Goal: Task Accomplishment & Management: Manage account settings

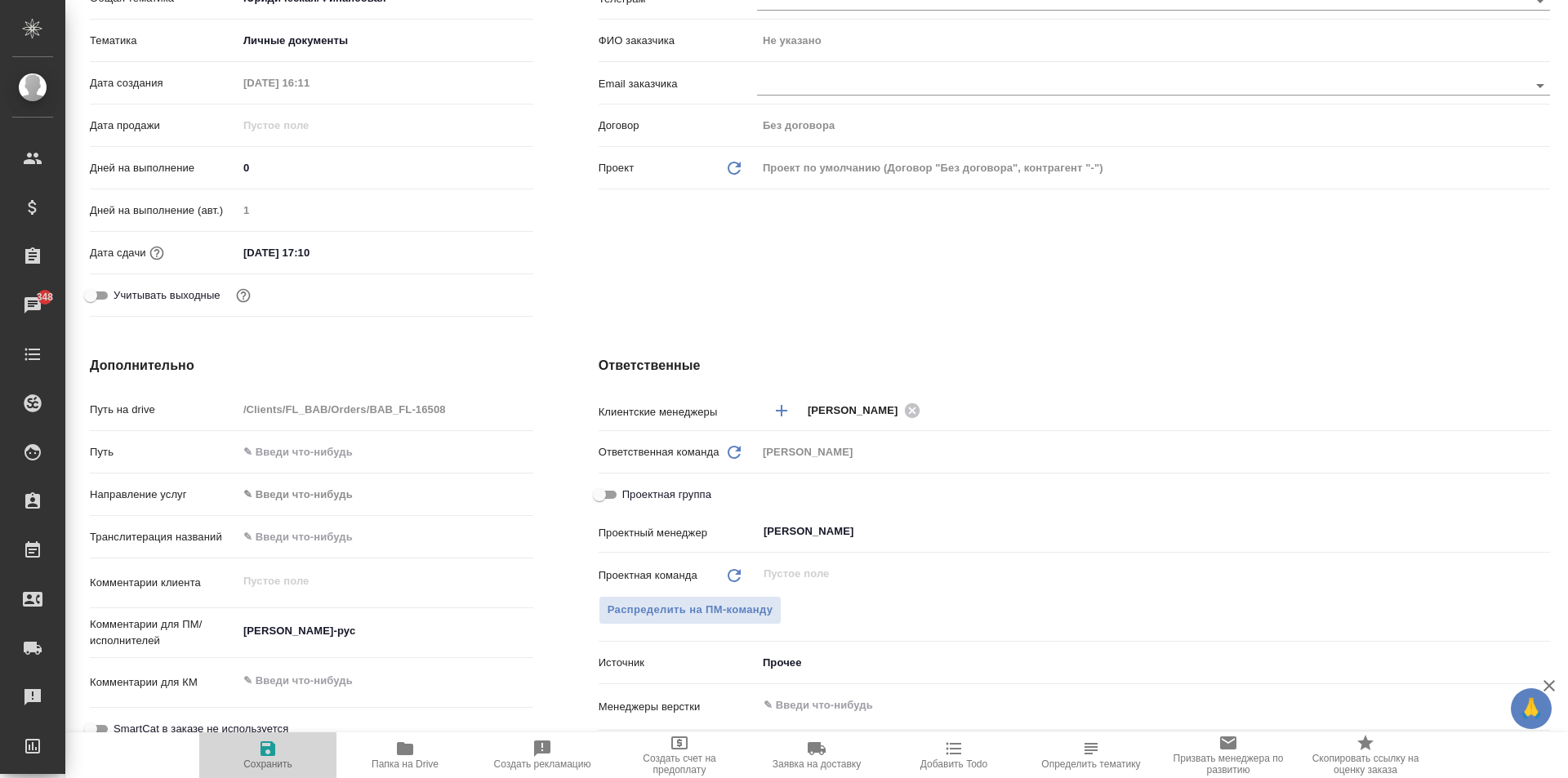
click at [258, 748] on icon "button" at bounding box center [267, 747] width 20 height 19
type textarea "x"
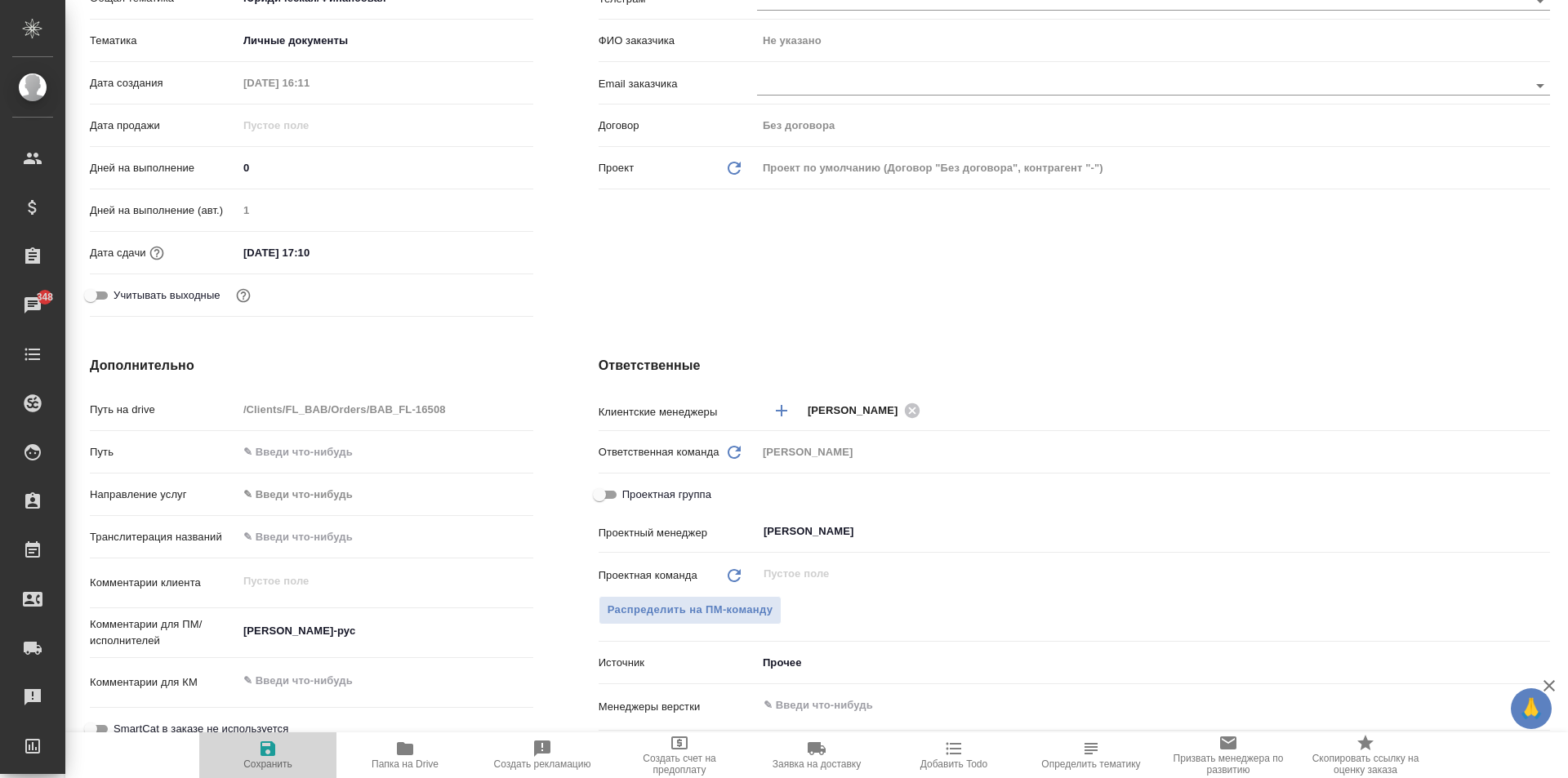
type textarea "x"
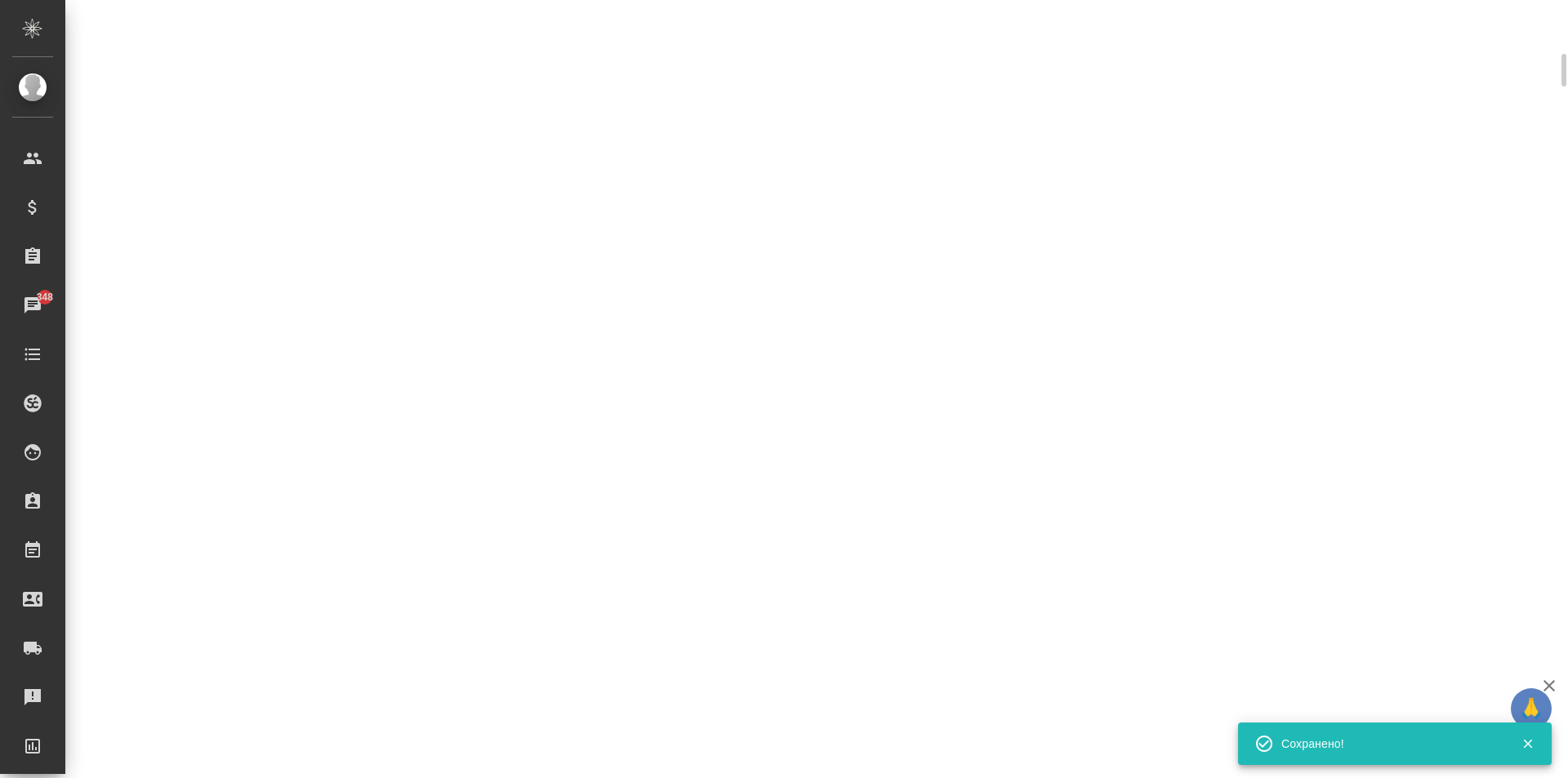
scroll to position [314, 0]
select select "RU"
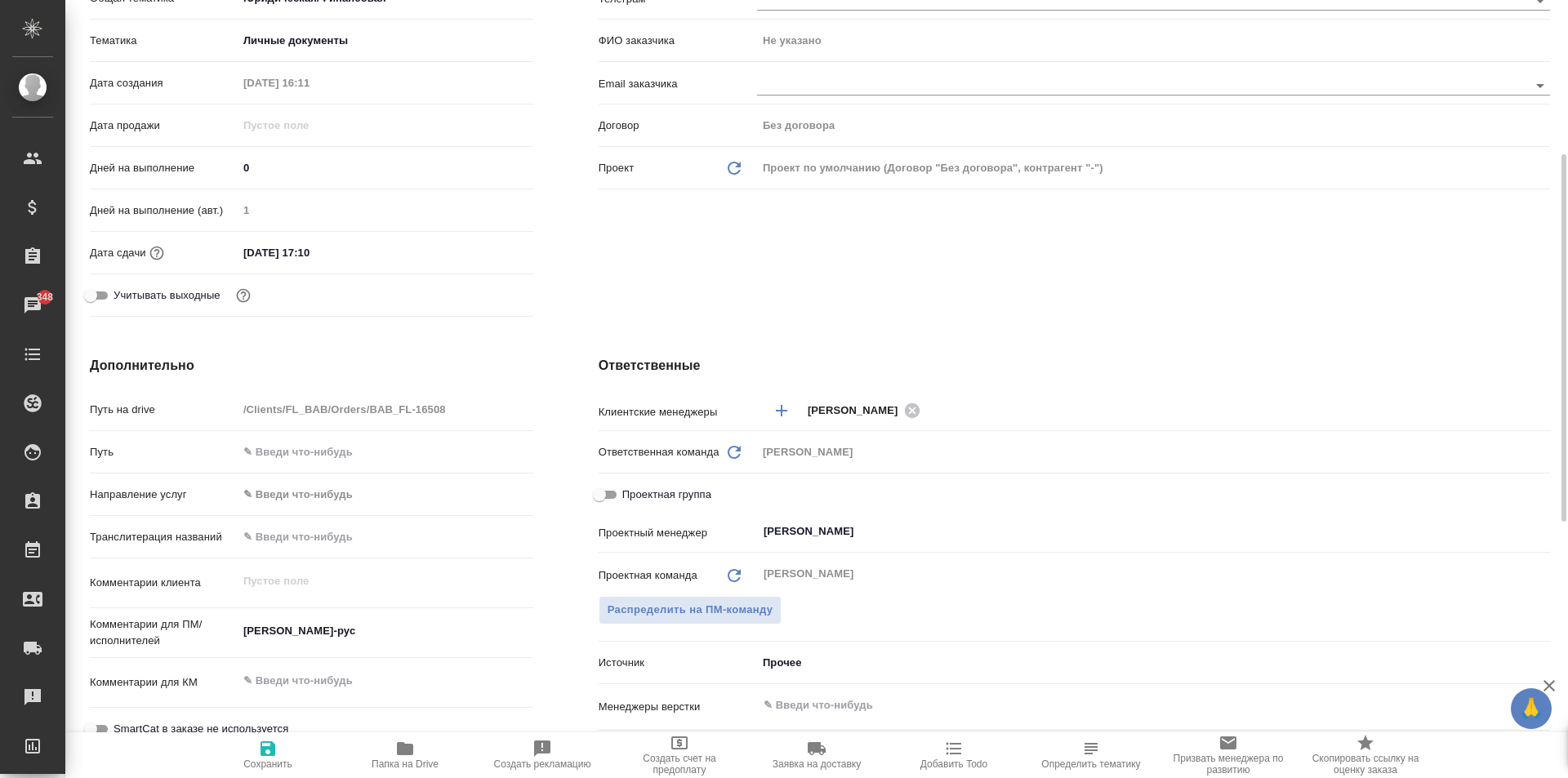
type textarea "x"
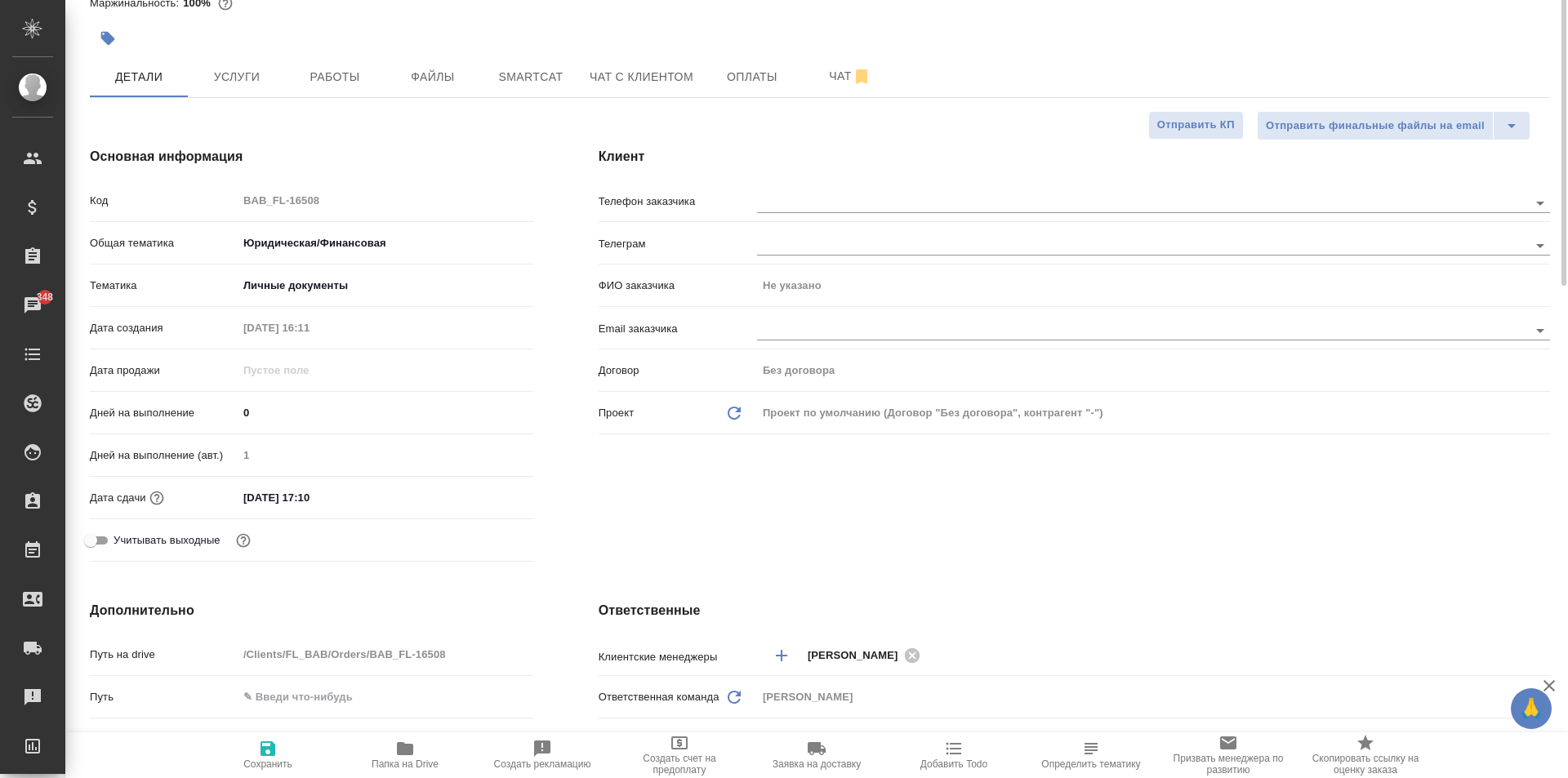
scroll to position [0, 0]
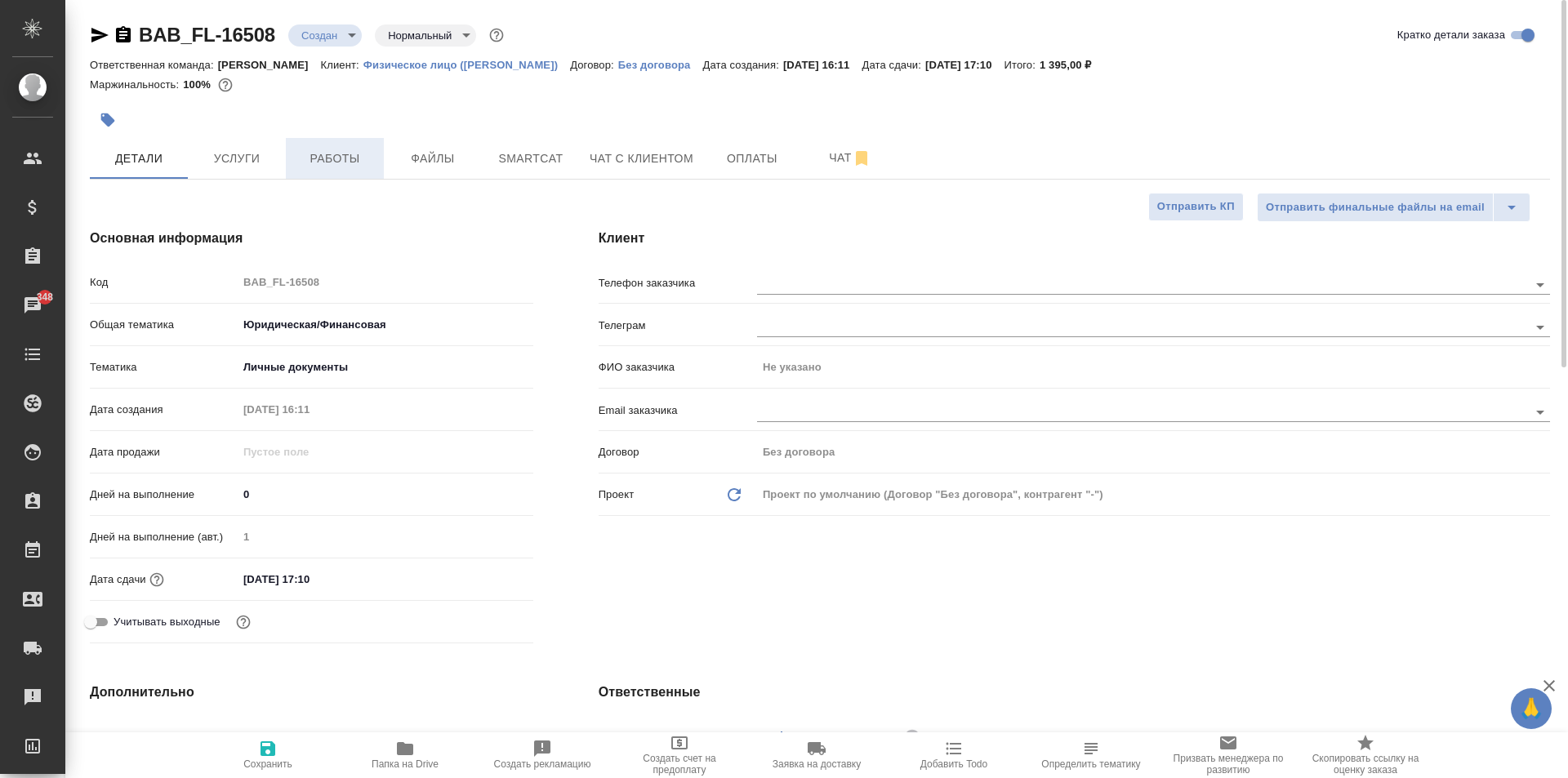
click at [357, 161] on span "Работы" at bounding box center [335, 158] width 78 height 20
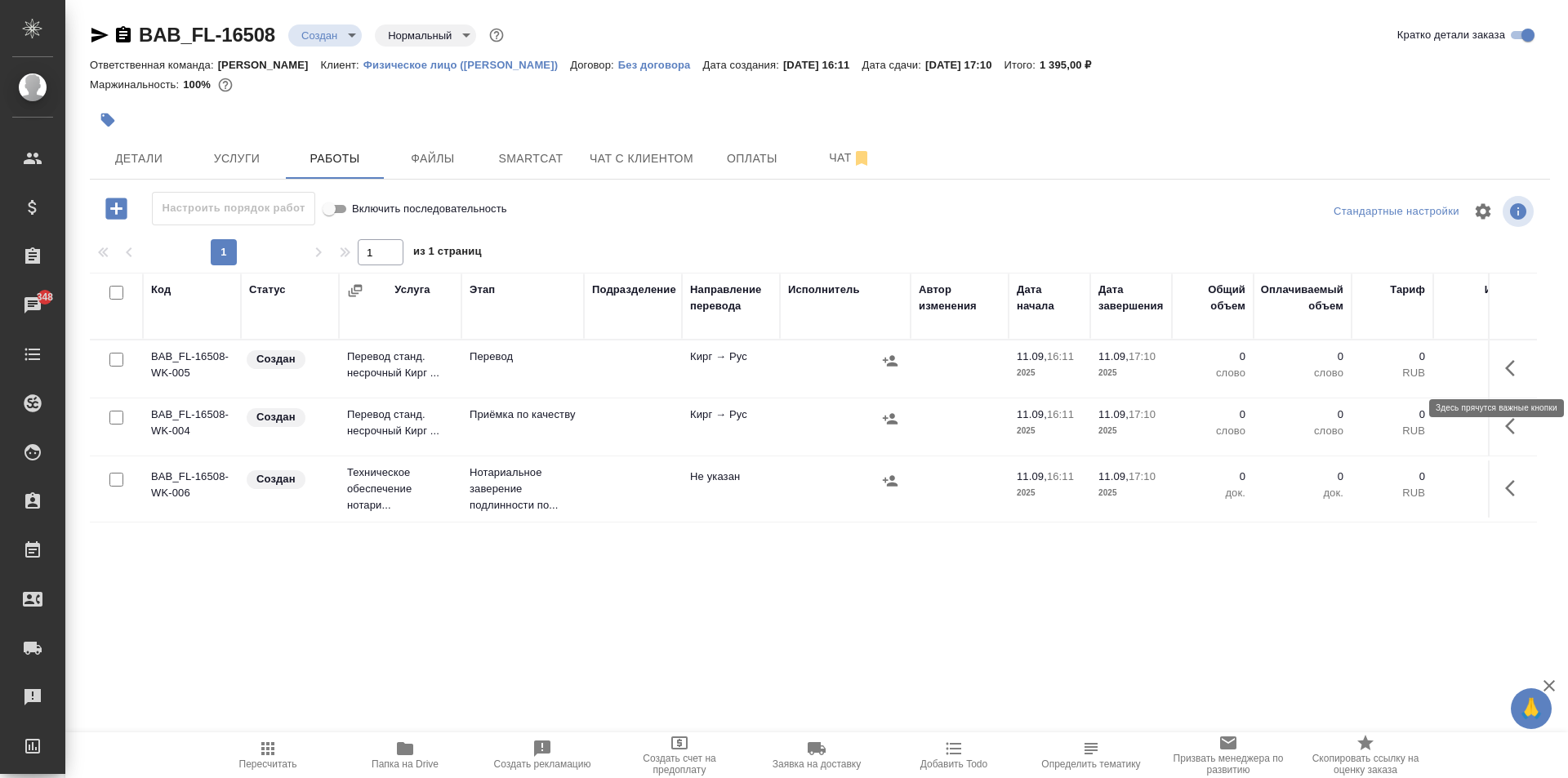
click at [1504, 377] on icon "button" at bounding box center [1514, 368] width 20 height 19
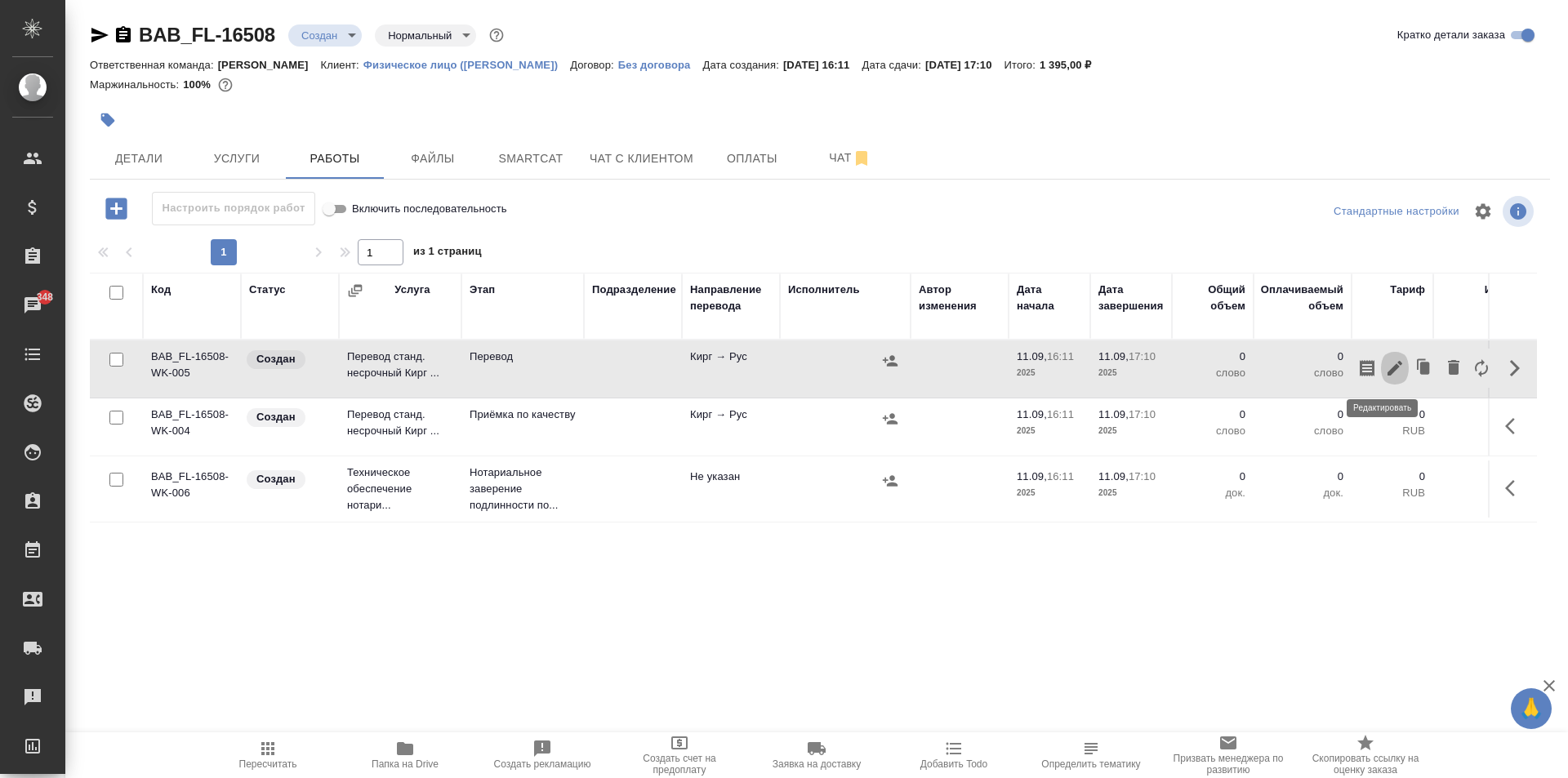
click at [1390, 368] on icon "button" at bounding box center [1394, 368] width 20 height 19
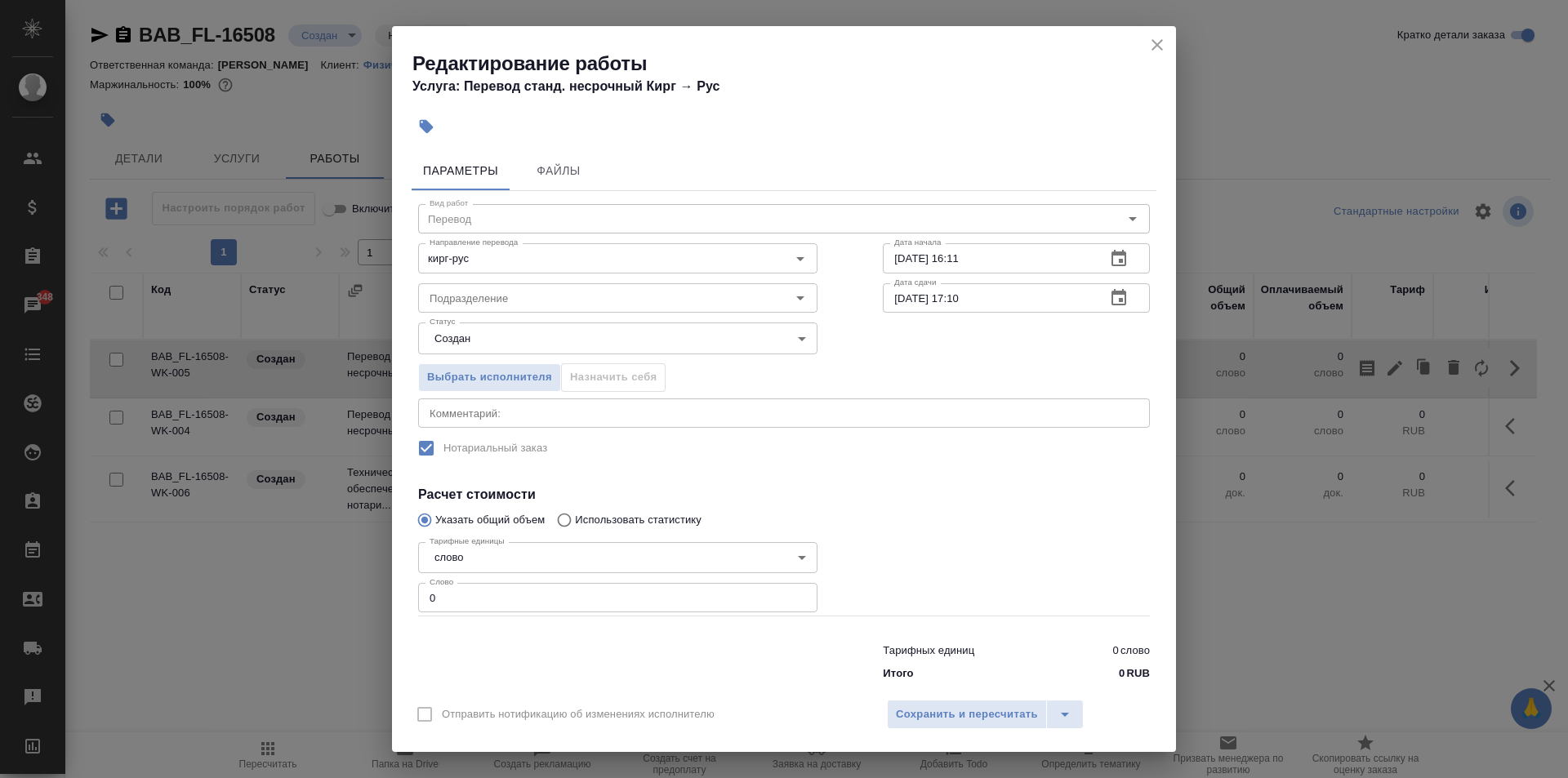
click at [550, 336] on body "🙏 .cls-1 fill:#fff; AWATERA Moskalets Alina Клиенты Спецификации Заказы 348 Чат…" at bounding box center [784, 389] width 1568 height 778
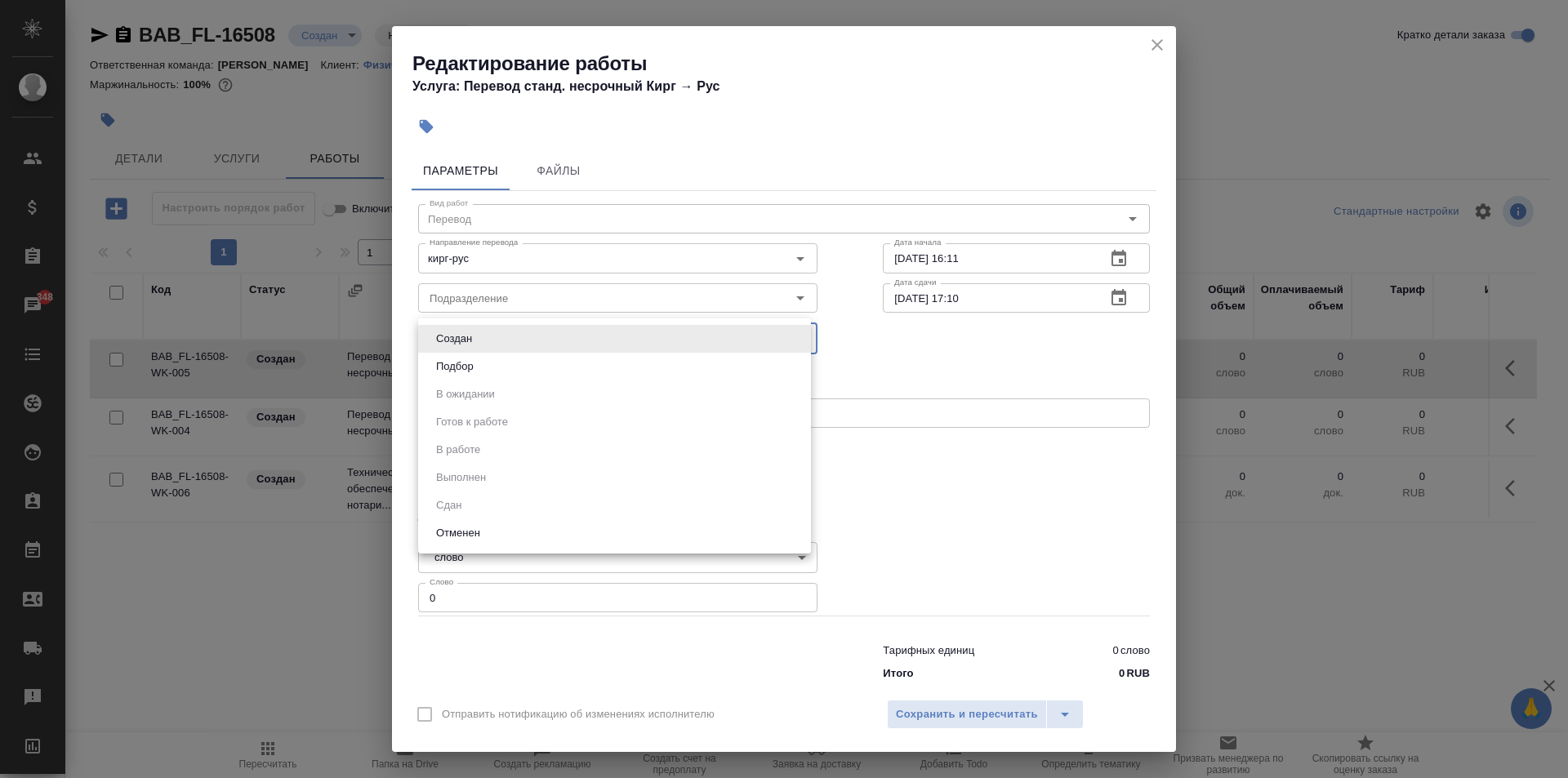
click at [845, 364] on div at bounding box center [784, 389] width 1568 height 778
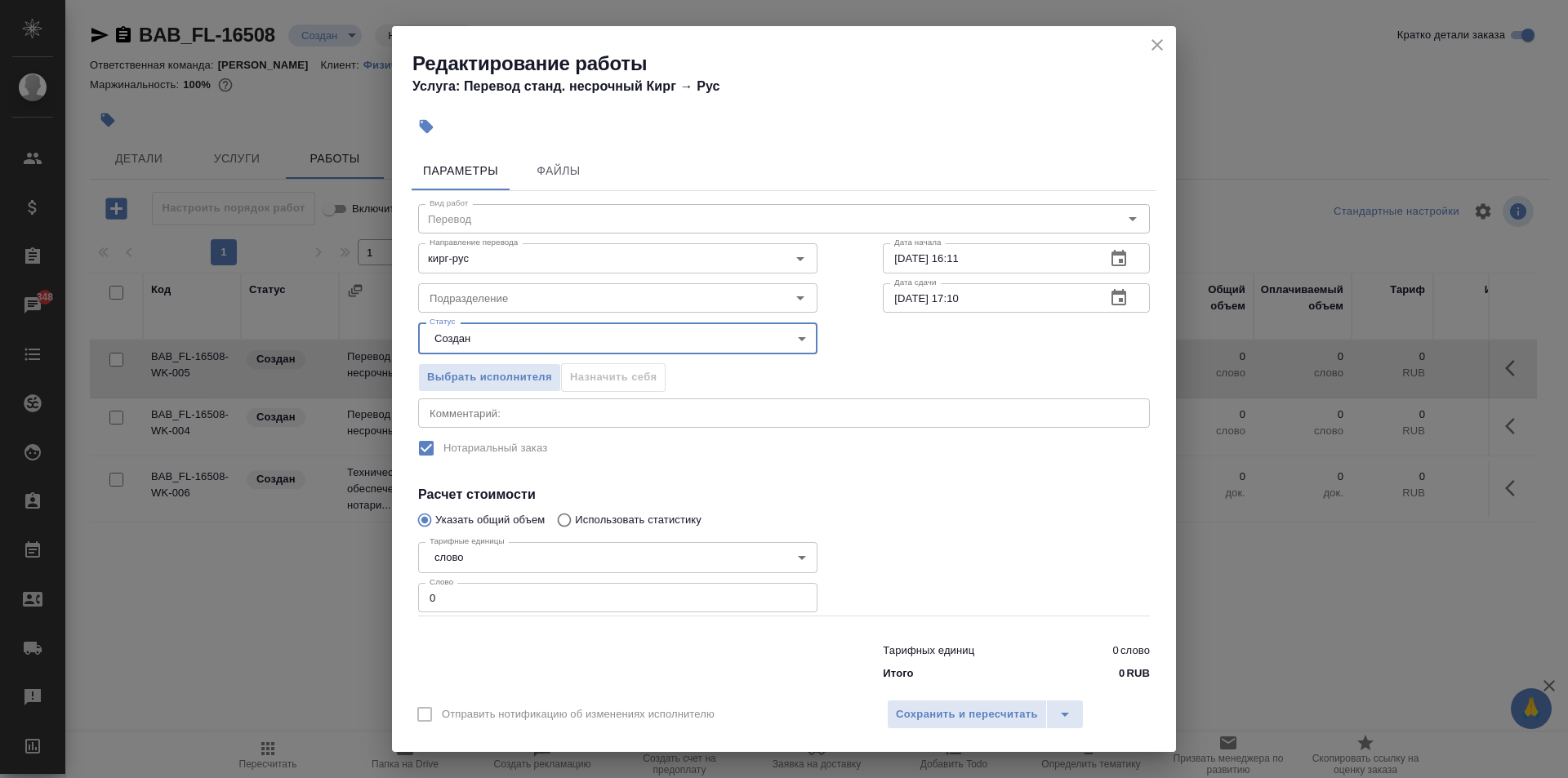
click at [956, 297] on input "11.09.2025 17:10" at bounding box center [987, 297] width 209 height 30
click at [971, 297] on input "11.09.2025 17:10" at bounding box center [987, 297] width 209 height 30
click at [955, 298] on input "11.09.2025 17:10" at bounding box center [987, 297] width 209 height 30
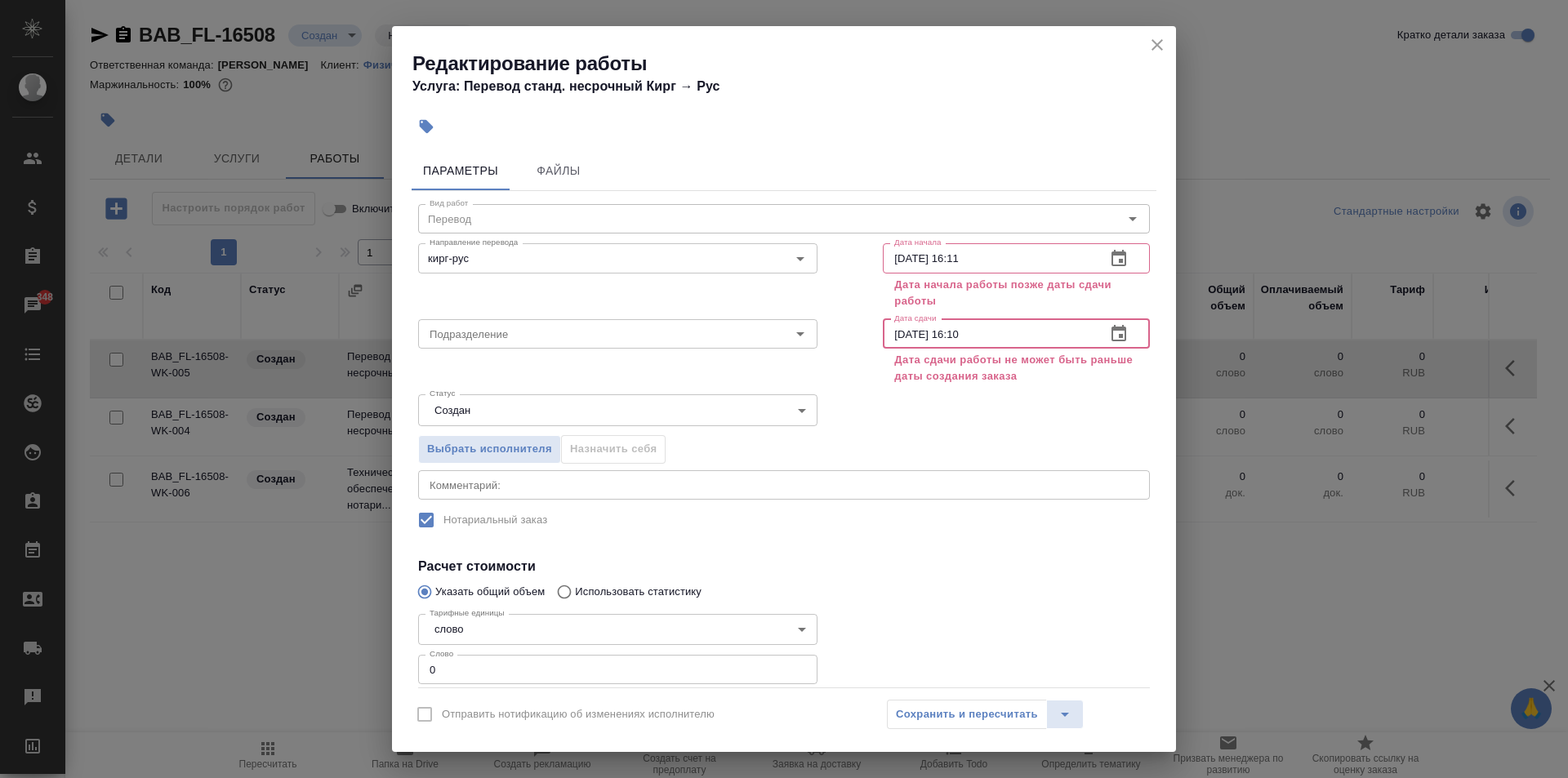
click at [977, 331] on input "11.09.2025 16:10" at bounding box center [987, 333] width 209 height 30
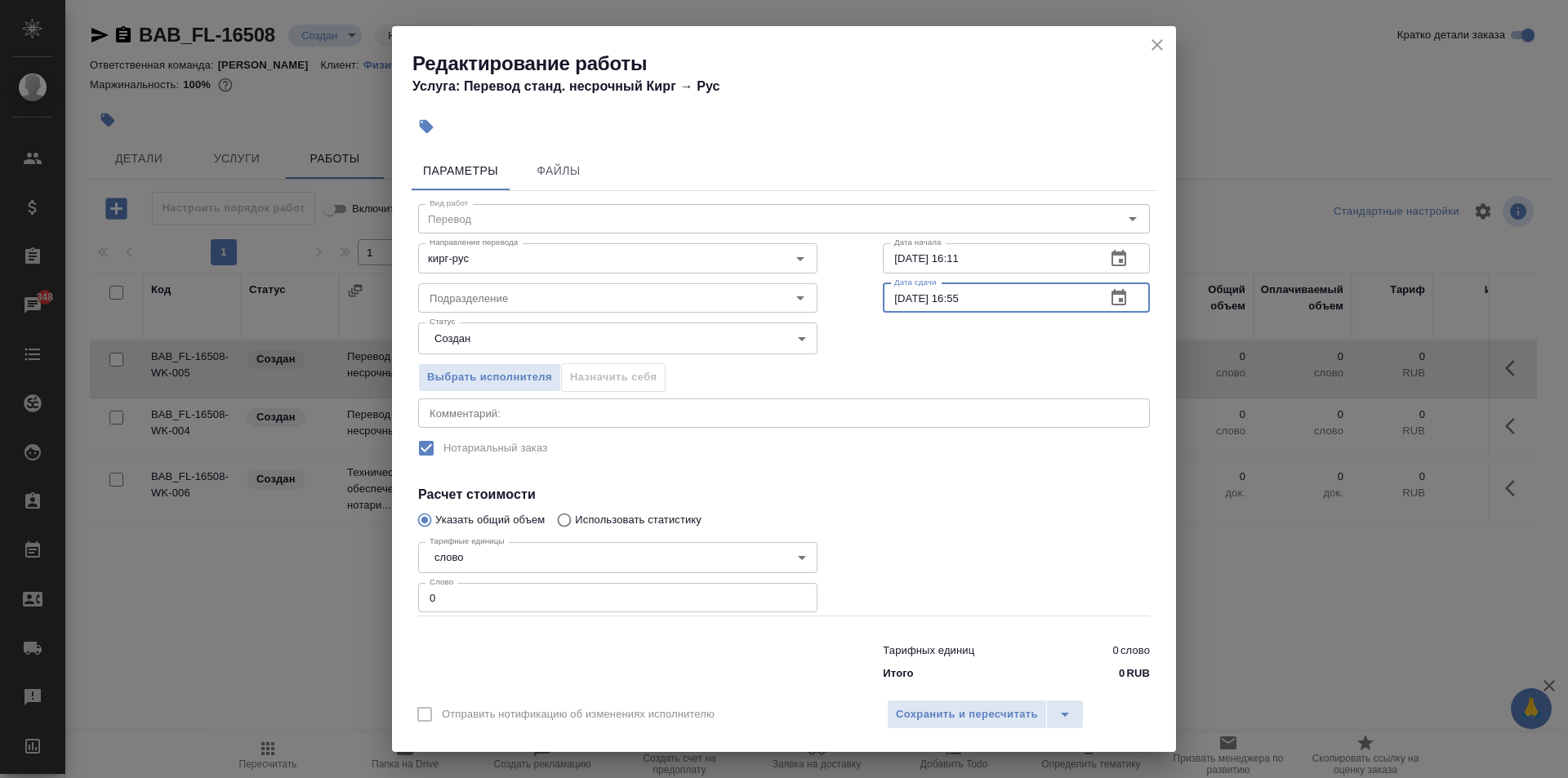
type input "11.09.2025 16:55"
click at [618, 598] on input "0" at bounding box center [617, 597] width 399 height 30
type input "1"
click at [511, 374] on span "Выбрать исполнителя" at bounding box center [489, 377] width 125 height 19
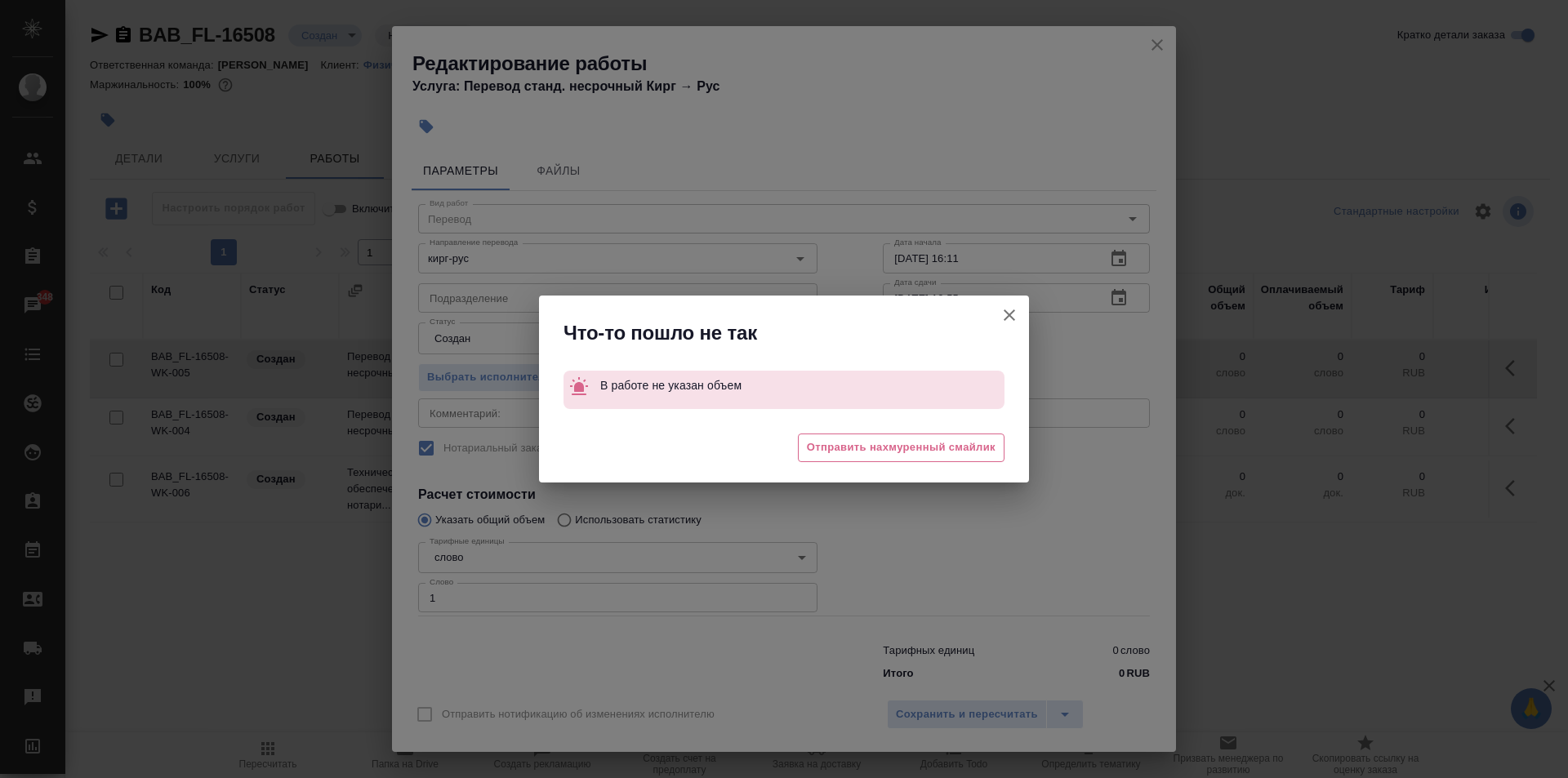
click at [1009, 316] on icon "button" at bounding box center [1008, 314] width 11 height 11
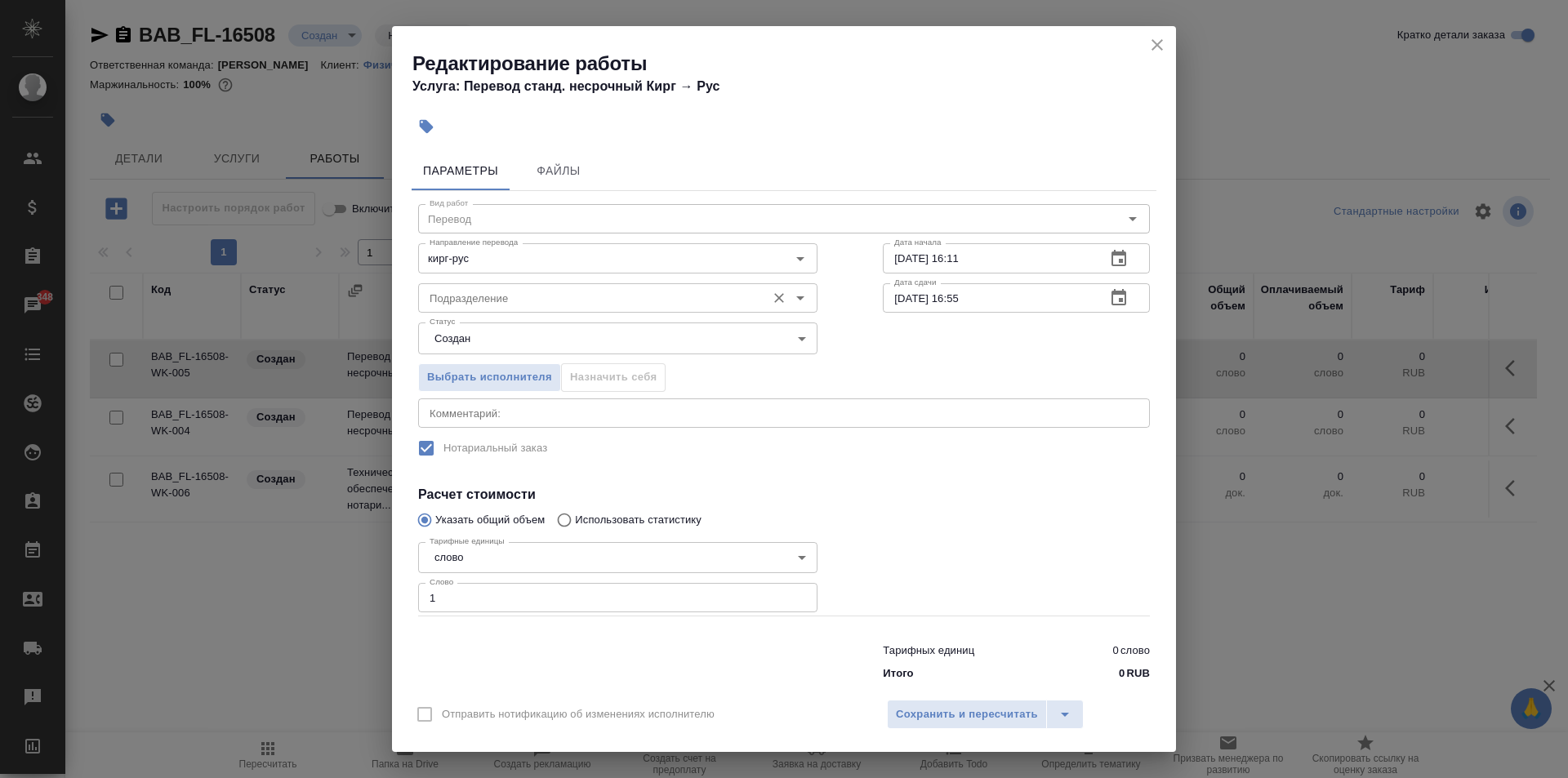
click at [560, 298] on input "Подразделение" at bounding box center [590, 297] width 335 height 19
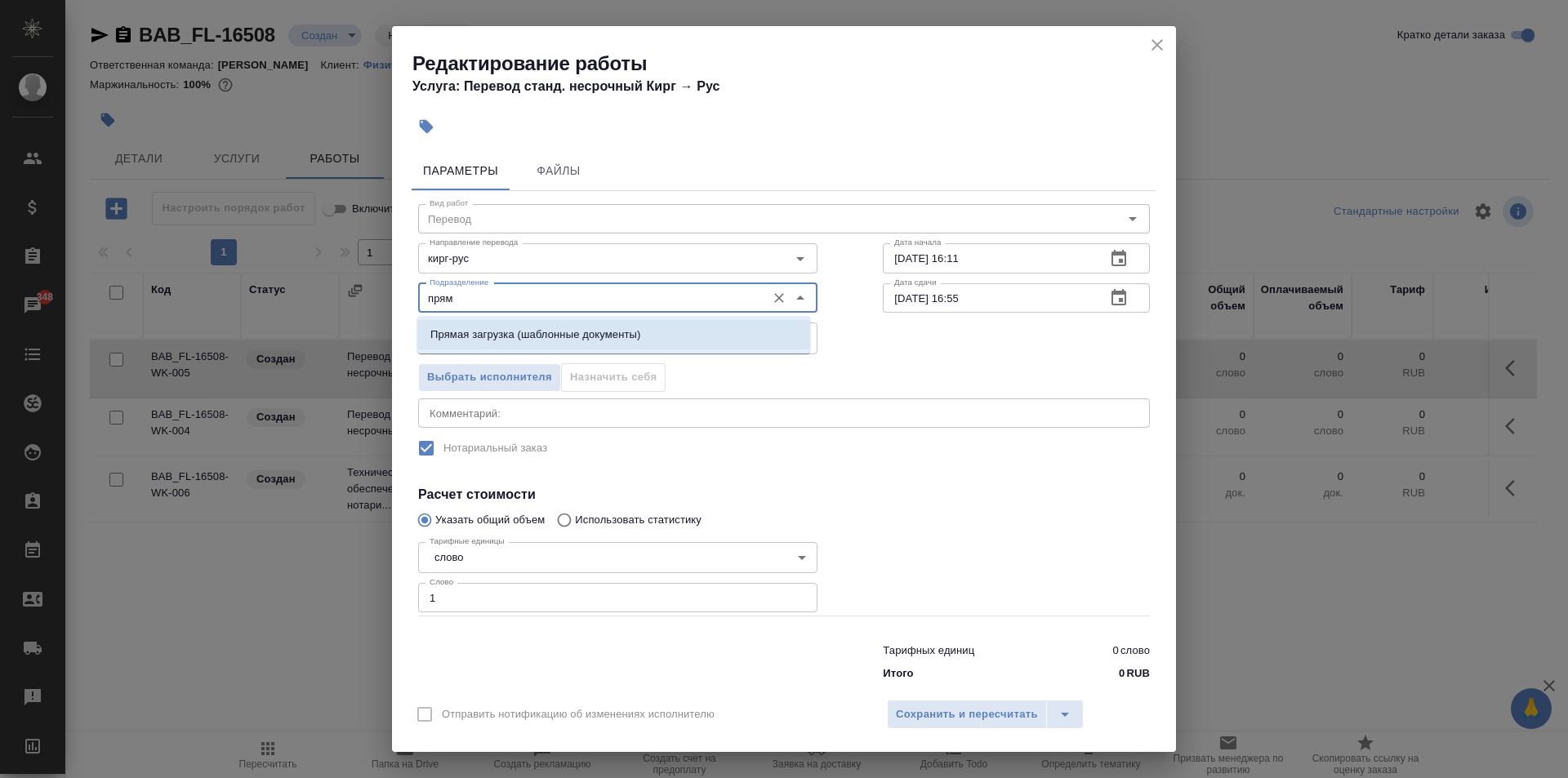
click at [551, 320] on li "Прямая загрузка (шаблонные документы)" at bounding box center [613, 334] width 393 height 30
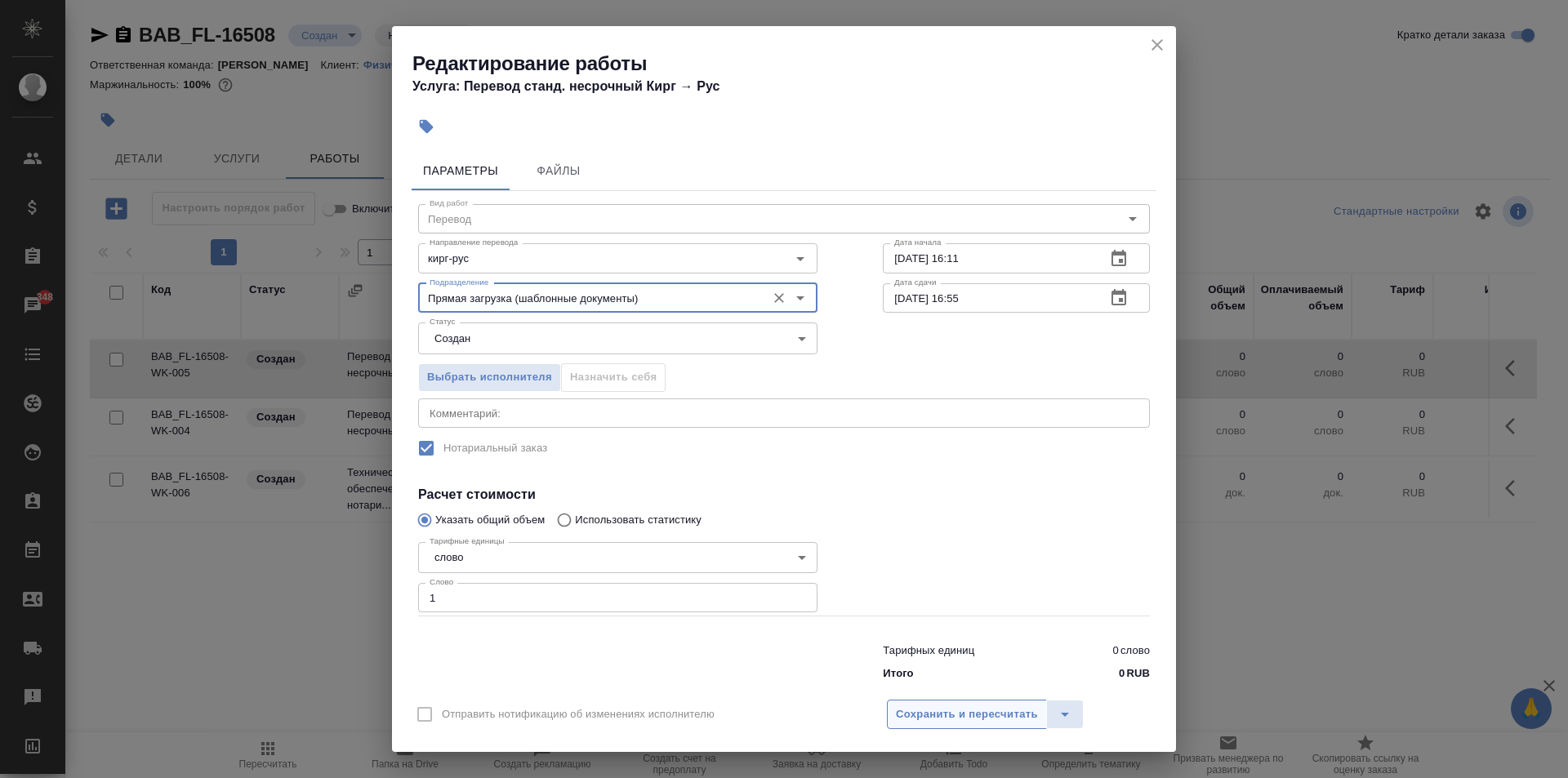
type input "Прямая загрузка (шаблонные документы)"
click at [1017, 714] on span "Сохранить и пересчитать" at bounding box center [967, 714] width 142 height 19
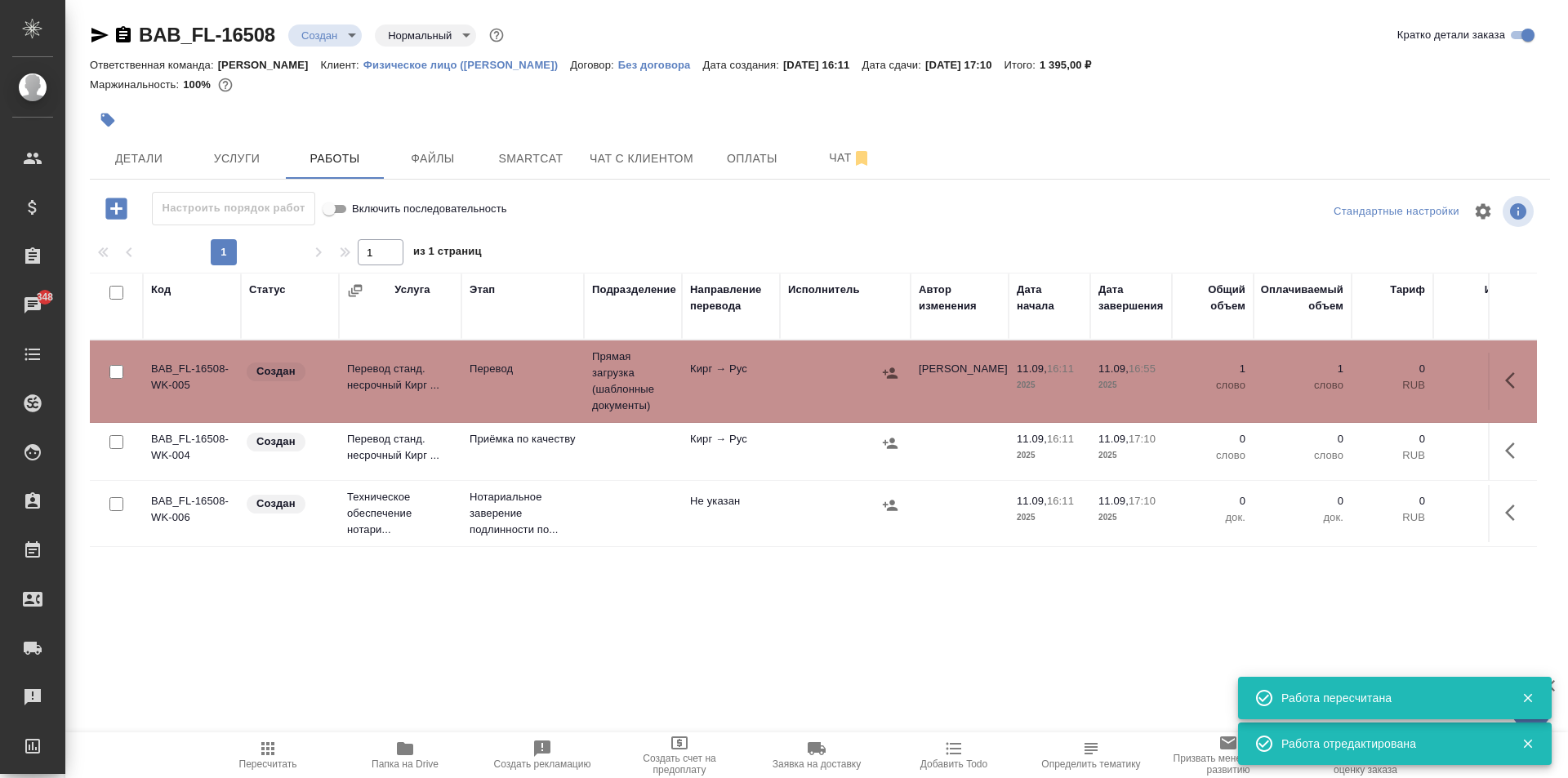
drag, startPoint x: 1503, startPoint y: 446, endPoint x: 1491, endPoint y: 450, distance: 12.6
click at [1504, 447] on icon "button" at bounding box center [1514, 450] width 20 height 19
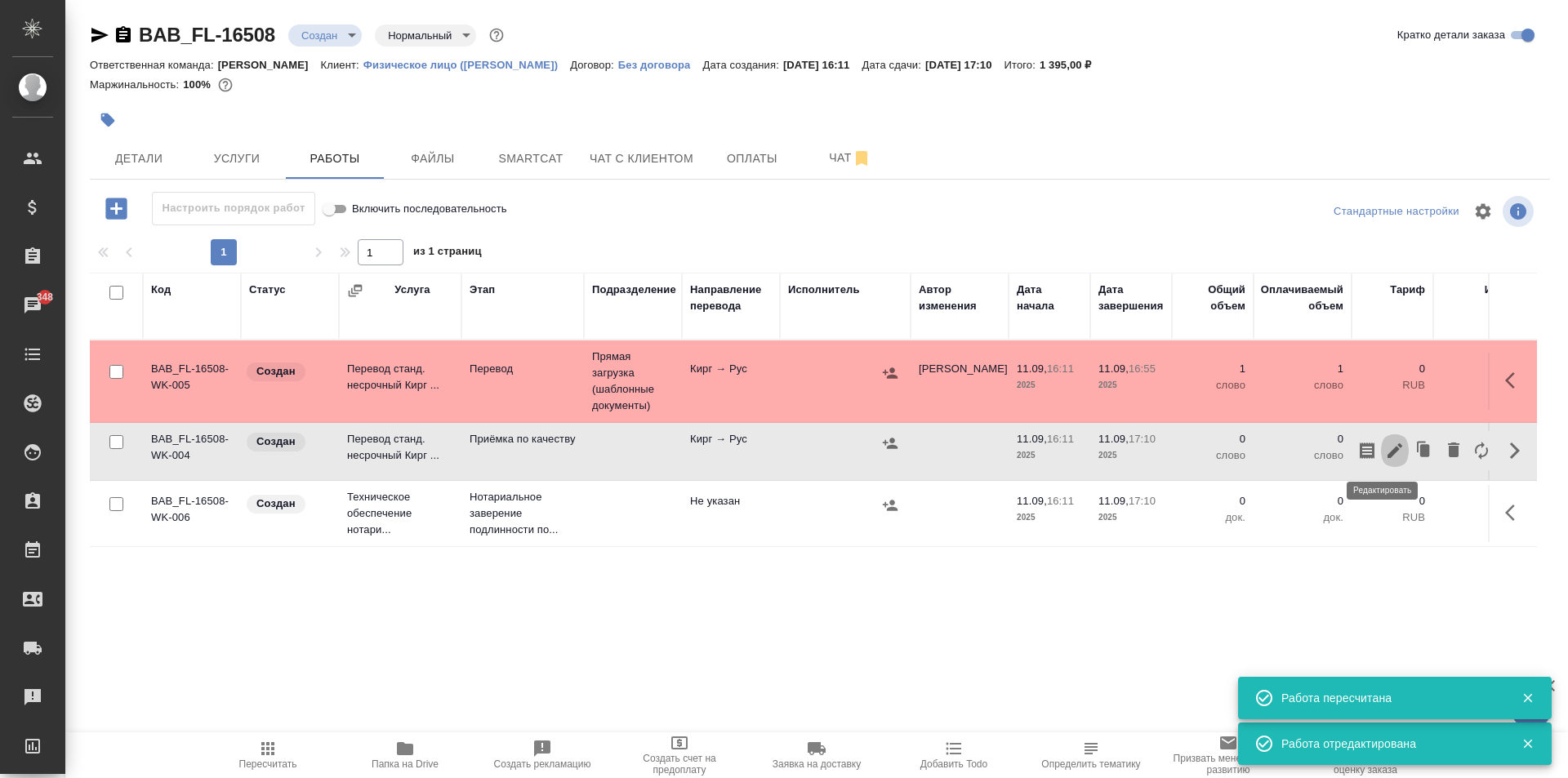
click at [1387, 445] on icon "button" at bounding box center [1394, 450] width 14 height 14
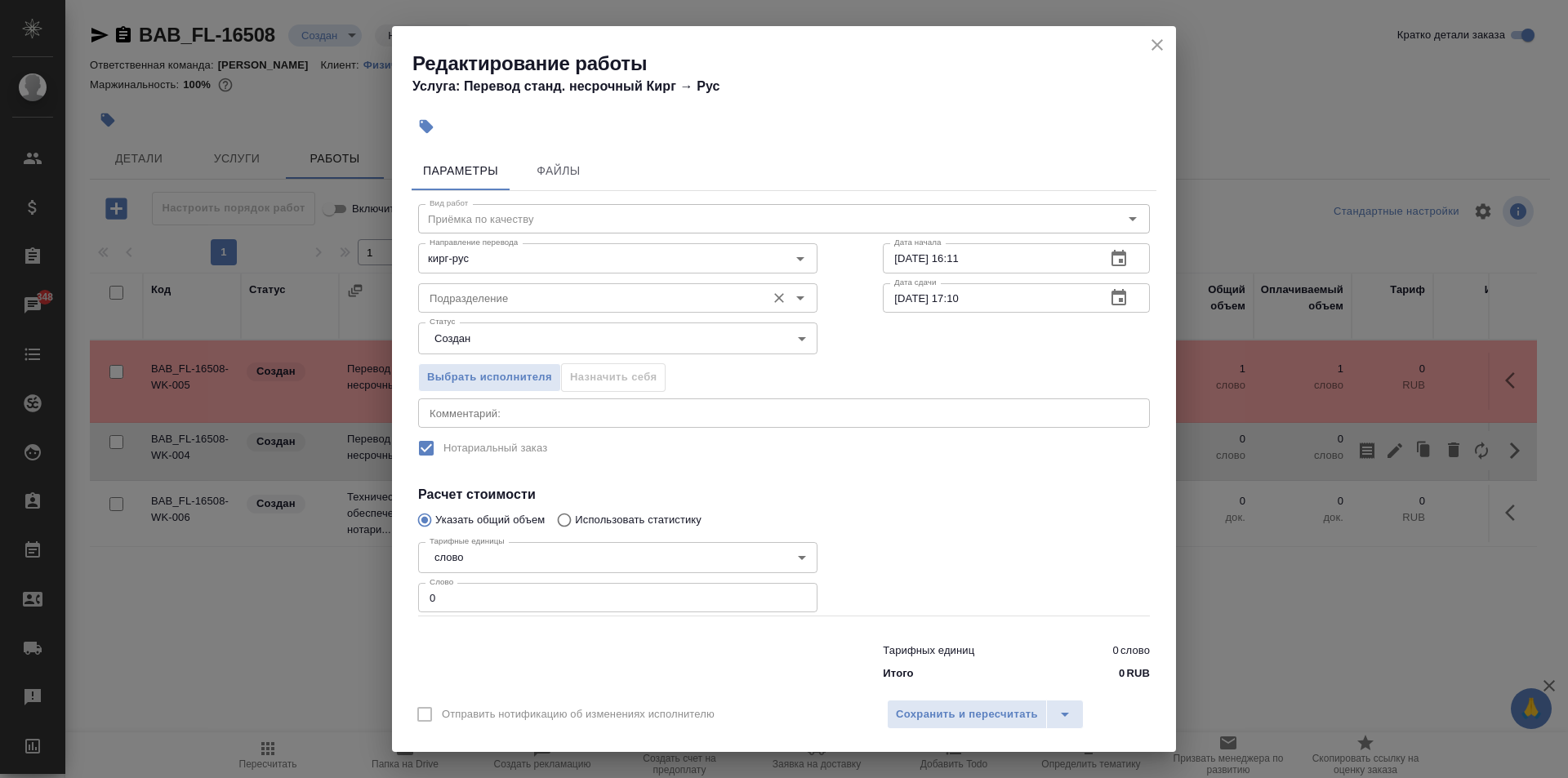
click at [575, 306] on input "Подразделение" at bounding box center [590, 297] width 335 height 19
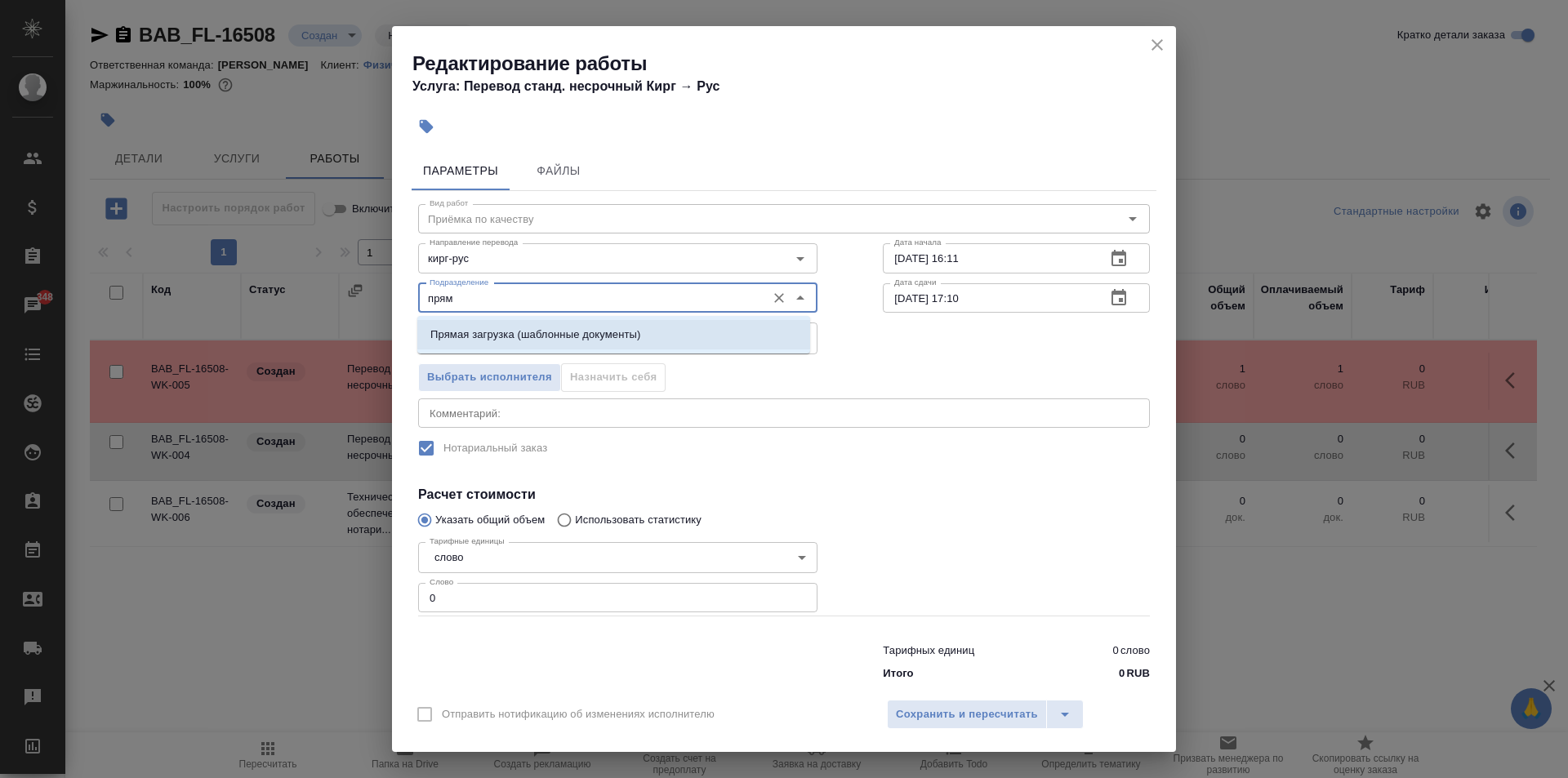
click at [555, 341] on p "Прямая загрузка (шаблонные документы)" at bounding box center [534, 334] width 209 height 16
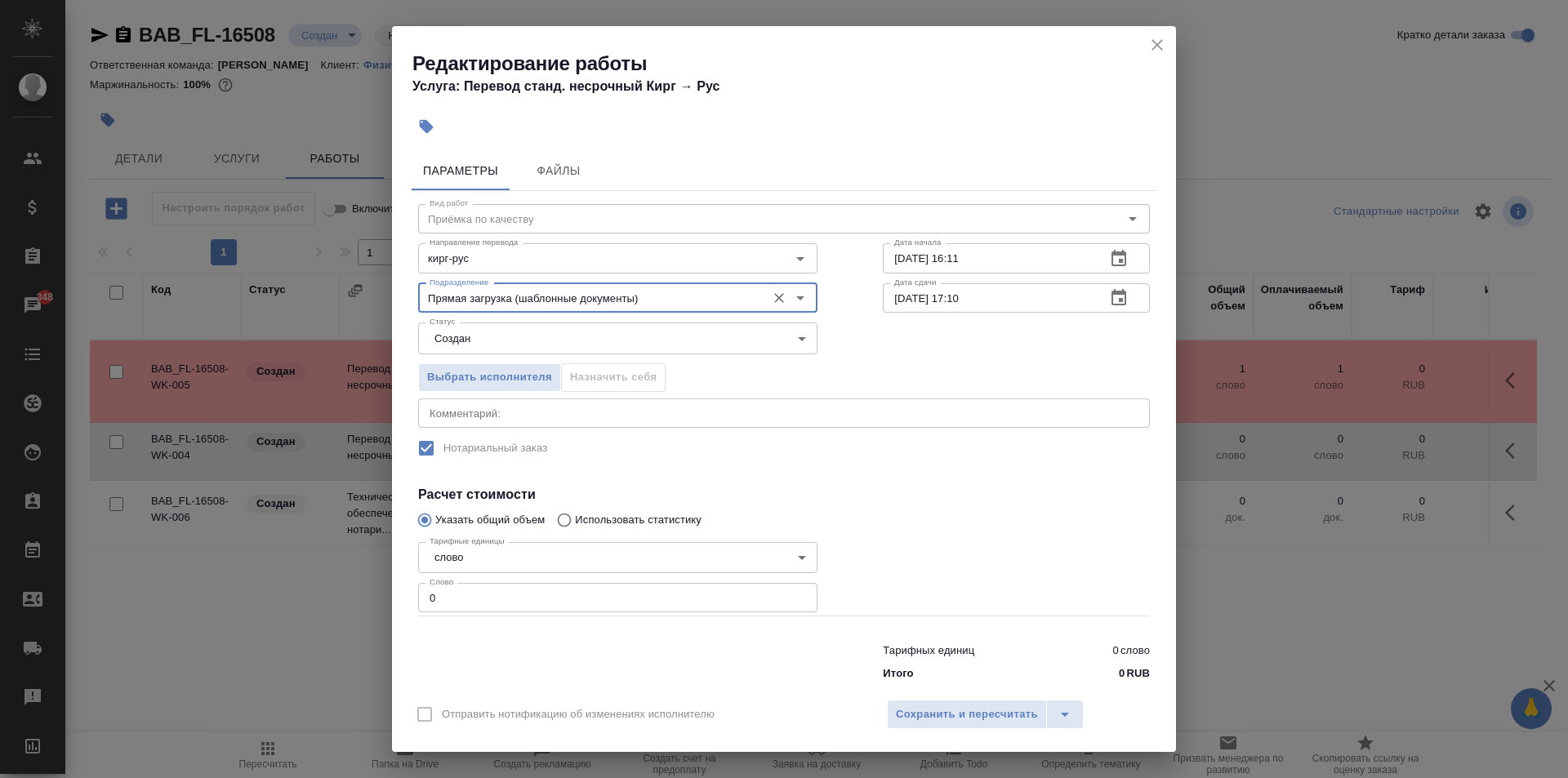
type input "Прямая загрузка (шаблонные документы)"
click at [971, 255] on input "11.09.2025 16:11" at bounding box center [987, 258] width 209 height 30
type input "11.09.2025 16:55"
click at [505, 601] on input "0" at bounding box center [617, 597] width 399 height 30
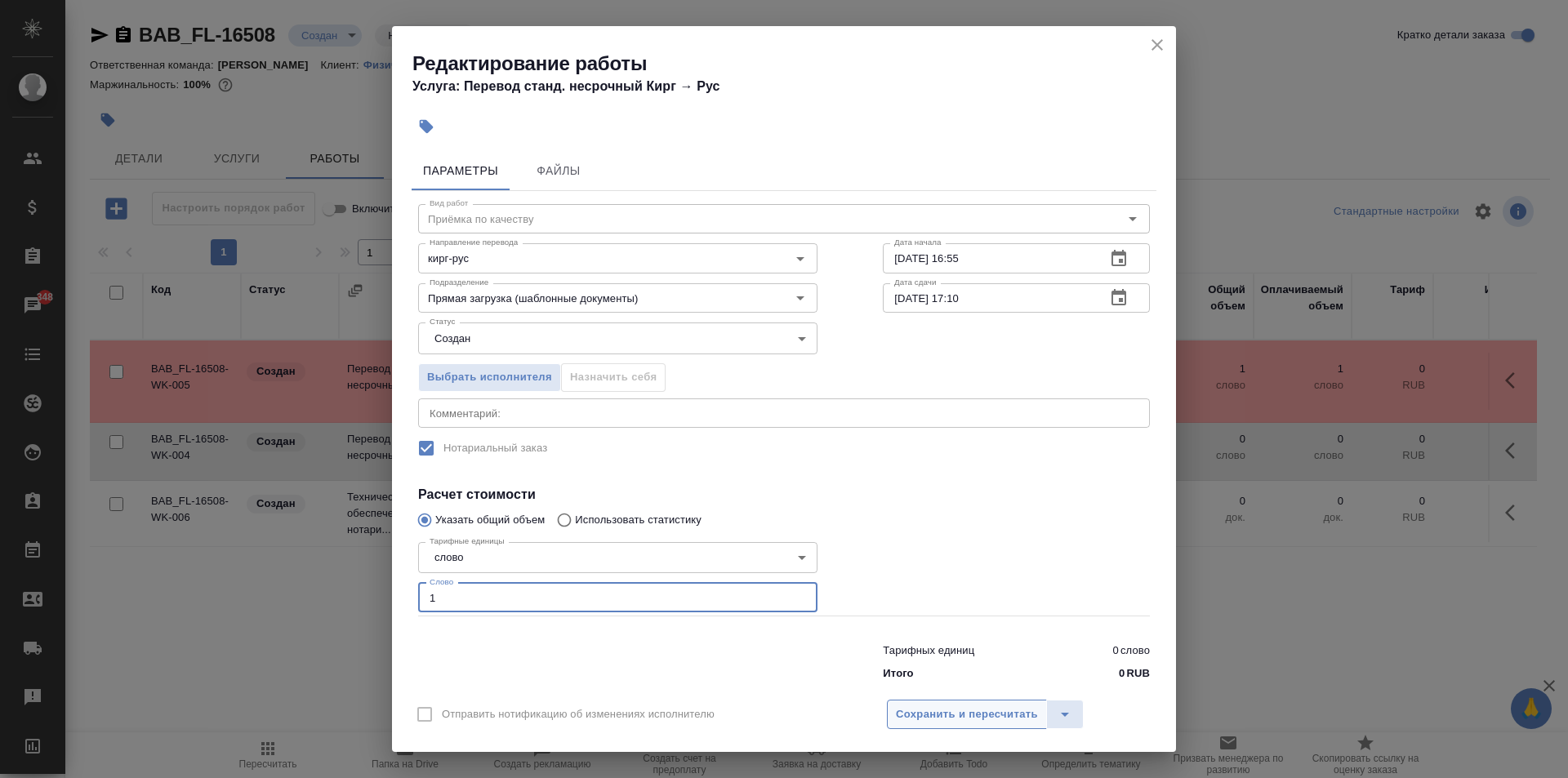
type input "1"
click at [965, 714] on span "Сохранить и пересчитать" at bounding box center [967, 714] width 142 height 19
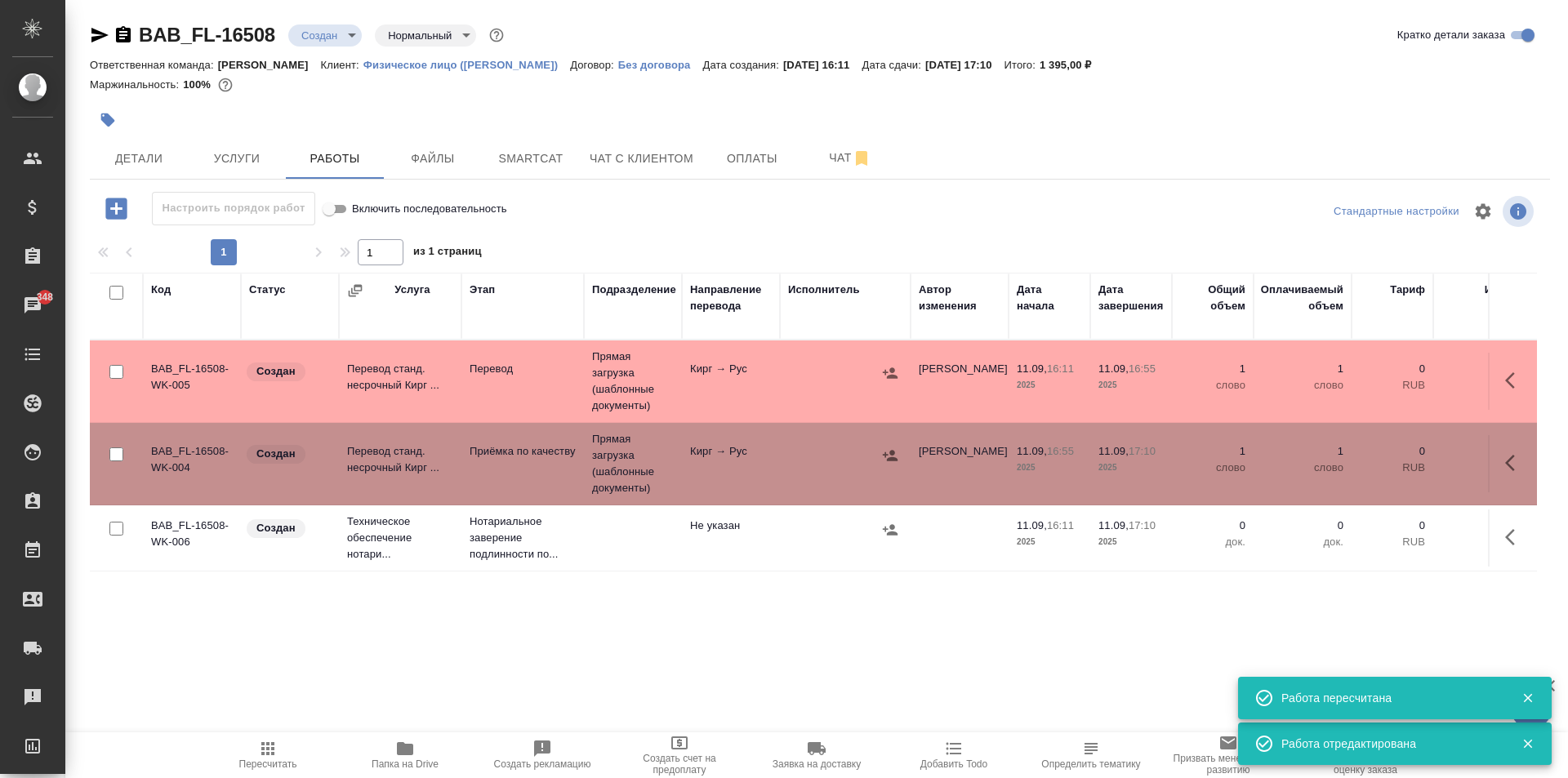
click at [316, 42] on body "🙏 .cls-1 fill:#fff; AWATERA Moskalets Alina Клиенты Спецификации Заказы 348 Чат…" at bounding box center [784, 389] width 1568 height 778
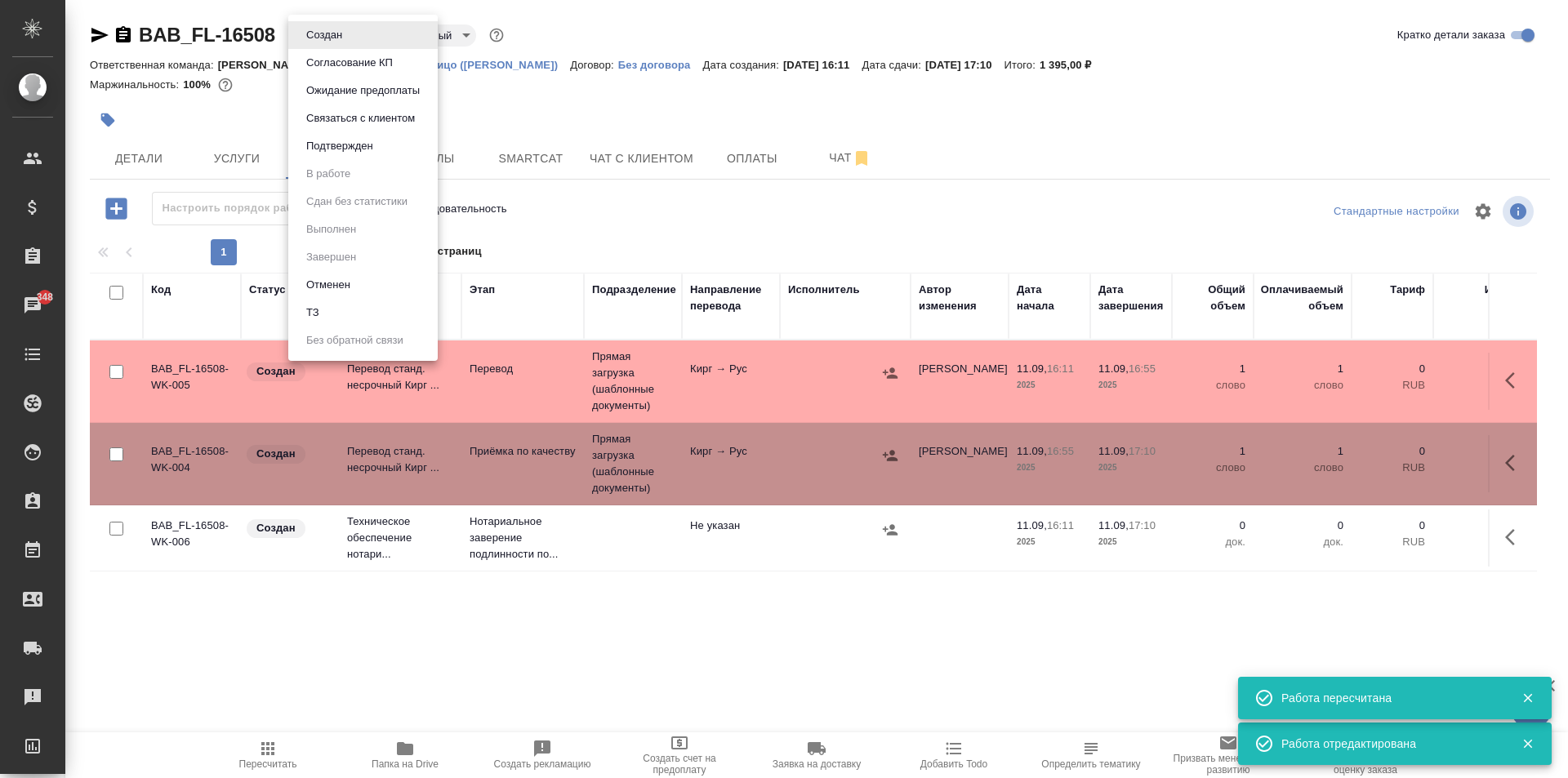
click at [337, 134] on li "Подтвержден" at bounding box center [363, 146] width 149 height 28
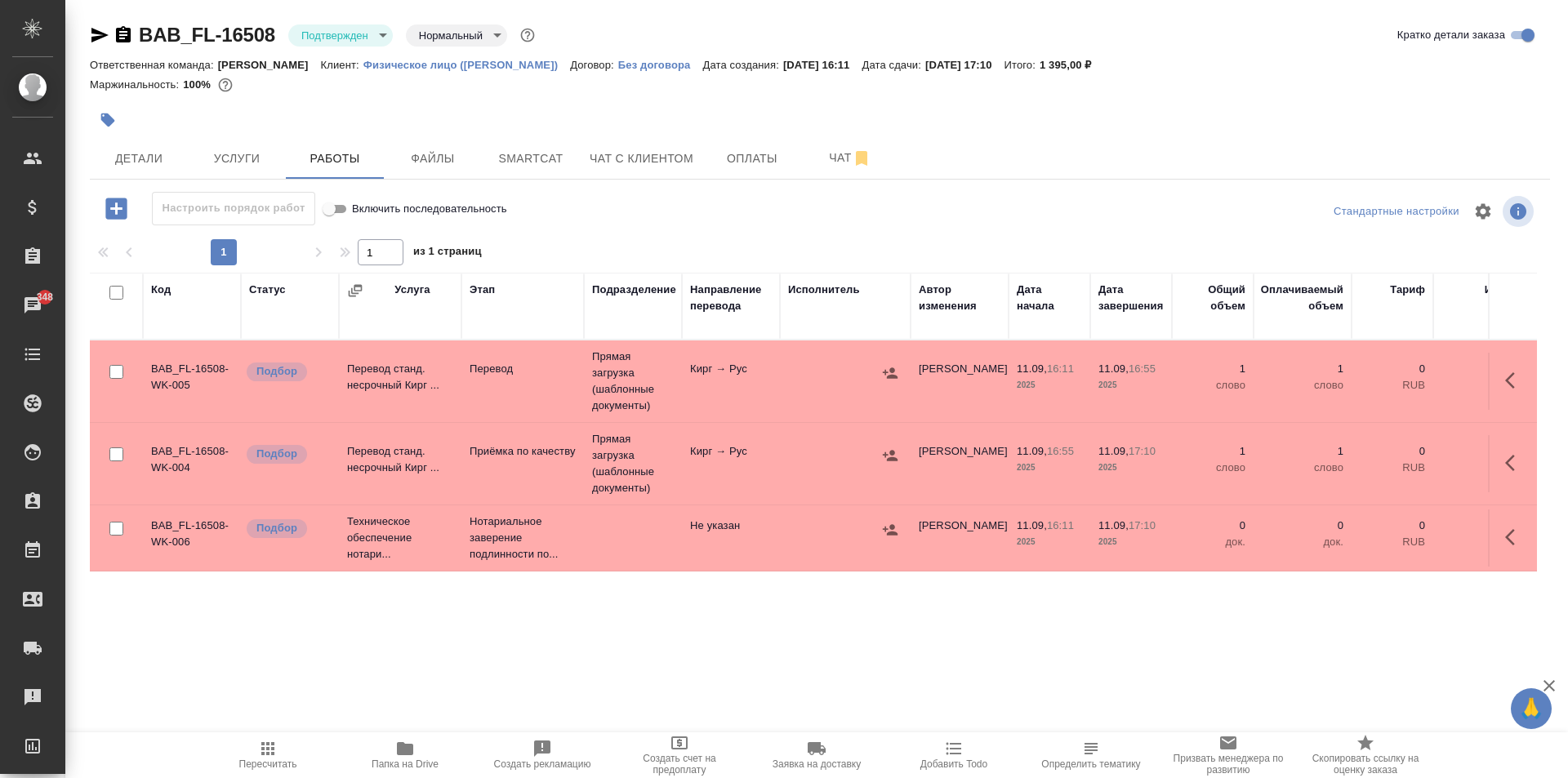
click at [815, 547] on td at bounding box center [845, 537] width 131 height 57
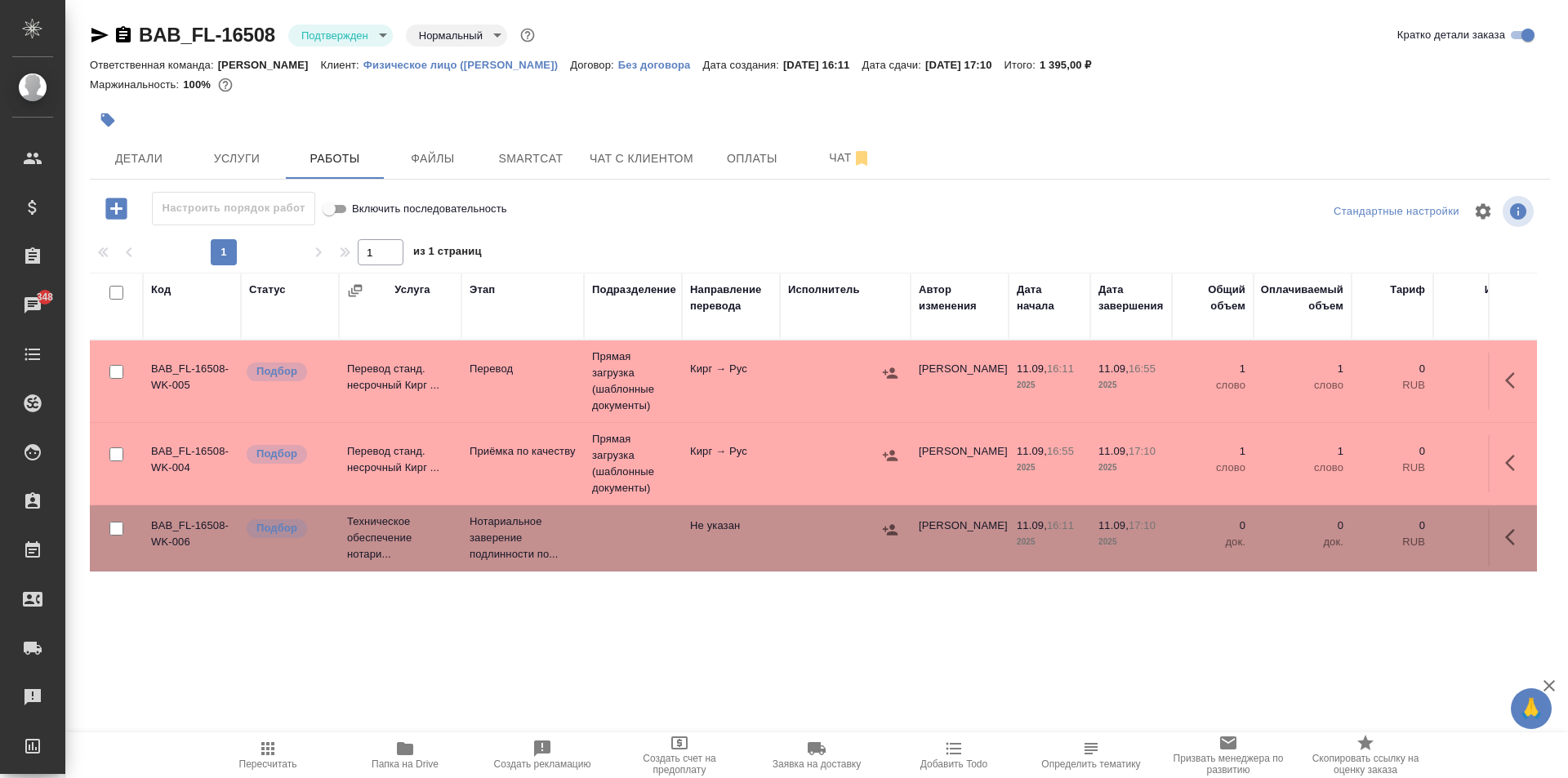
click at [815, 547] on td at bounding box center [845, 537] width 131 height 57
click at [165, 169] on button "Детали" at bounding box center [139, 158] width 98 height 41
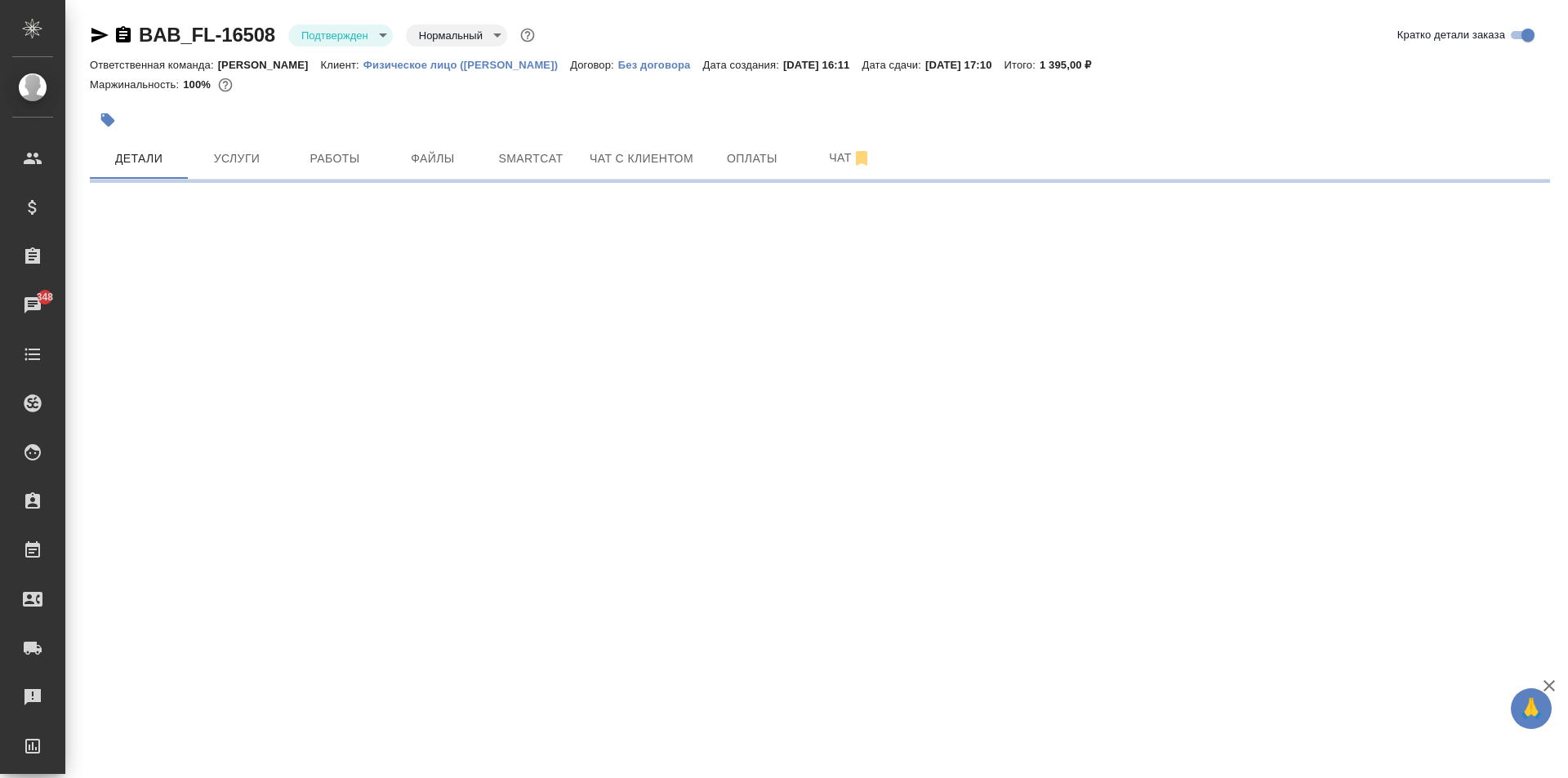
select select "RU"
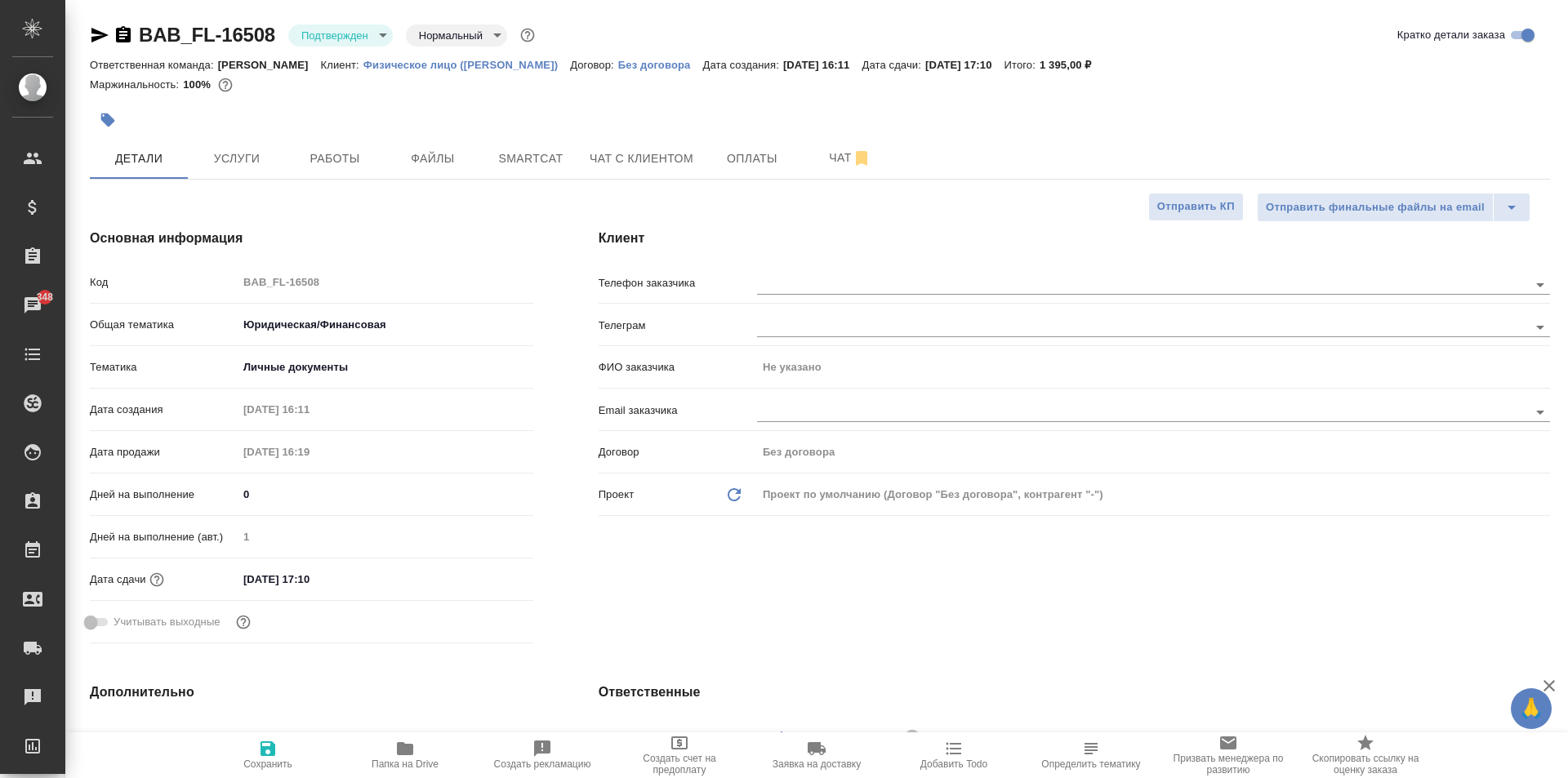
type textarea "x"
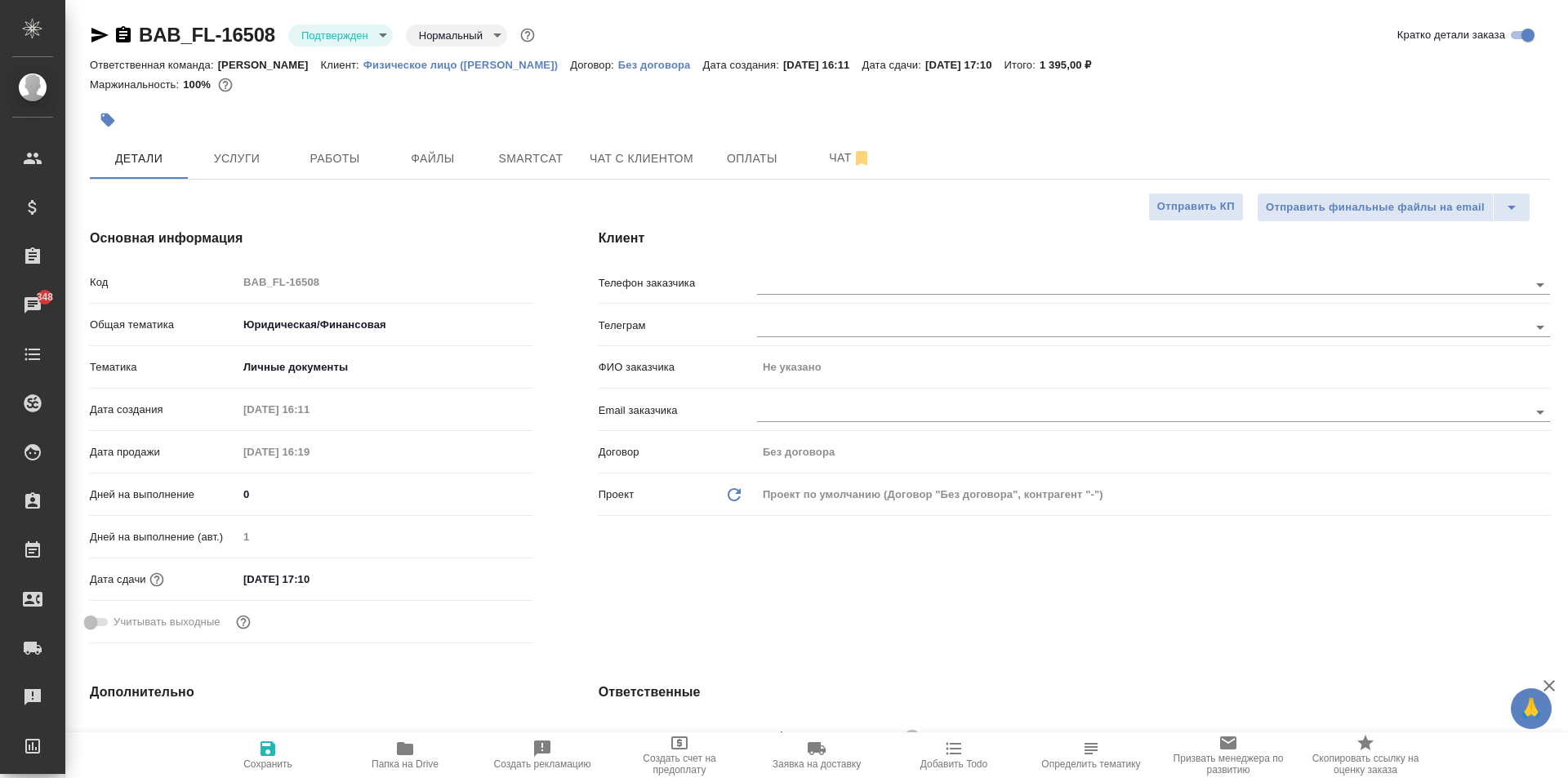
type textarea "x"
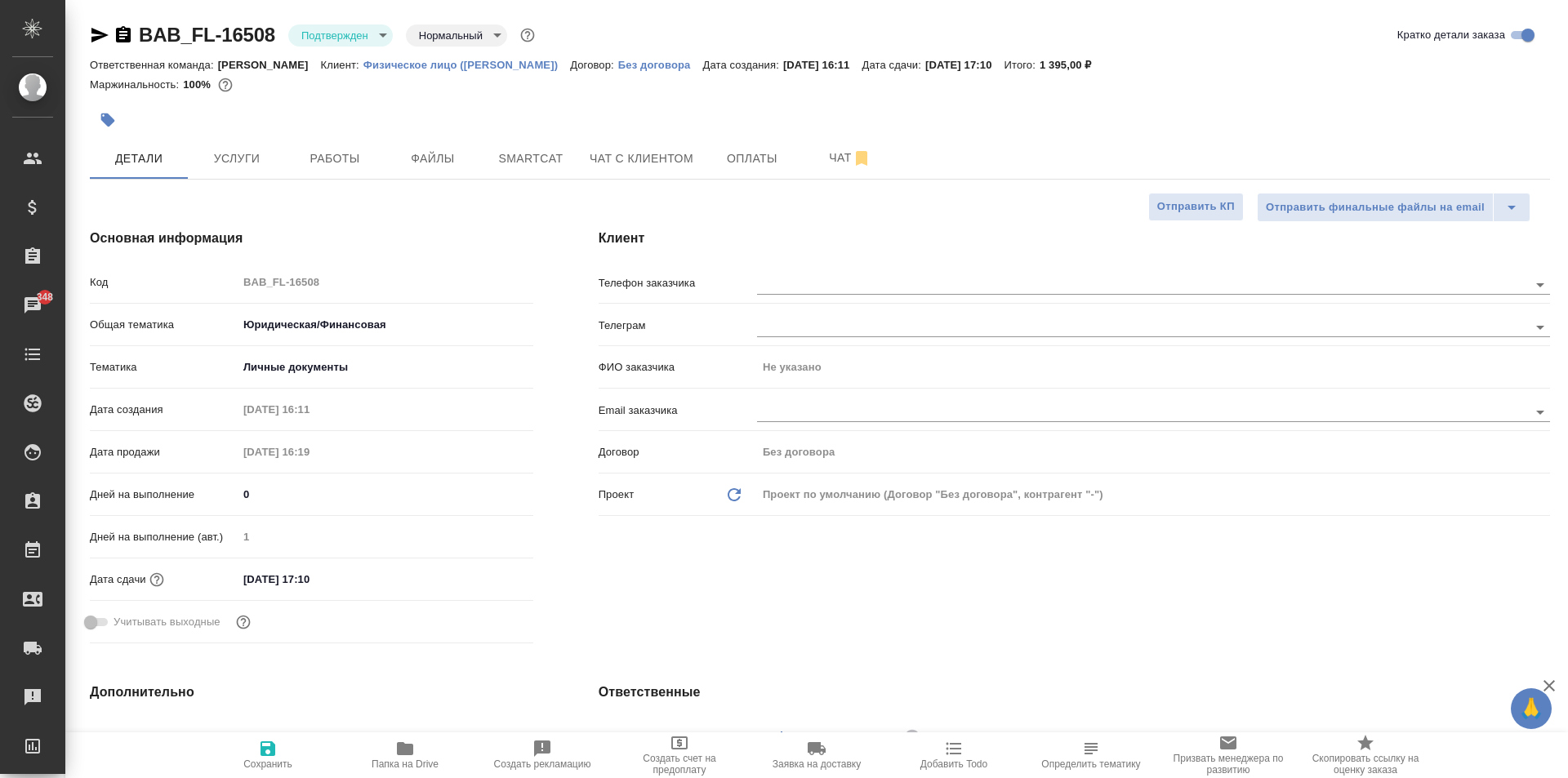
type textarea "x"
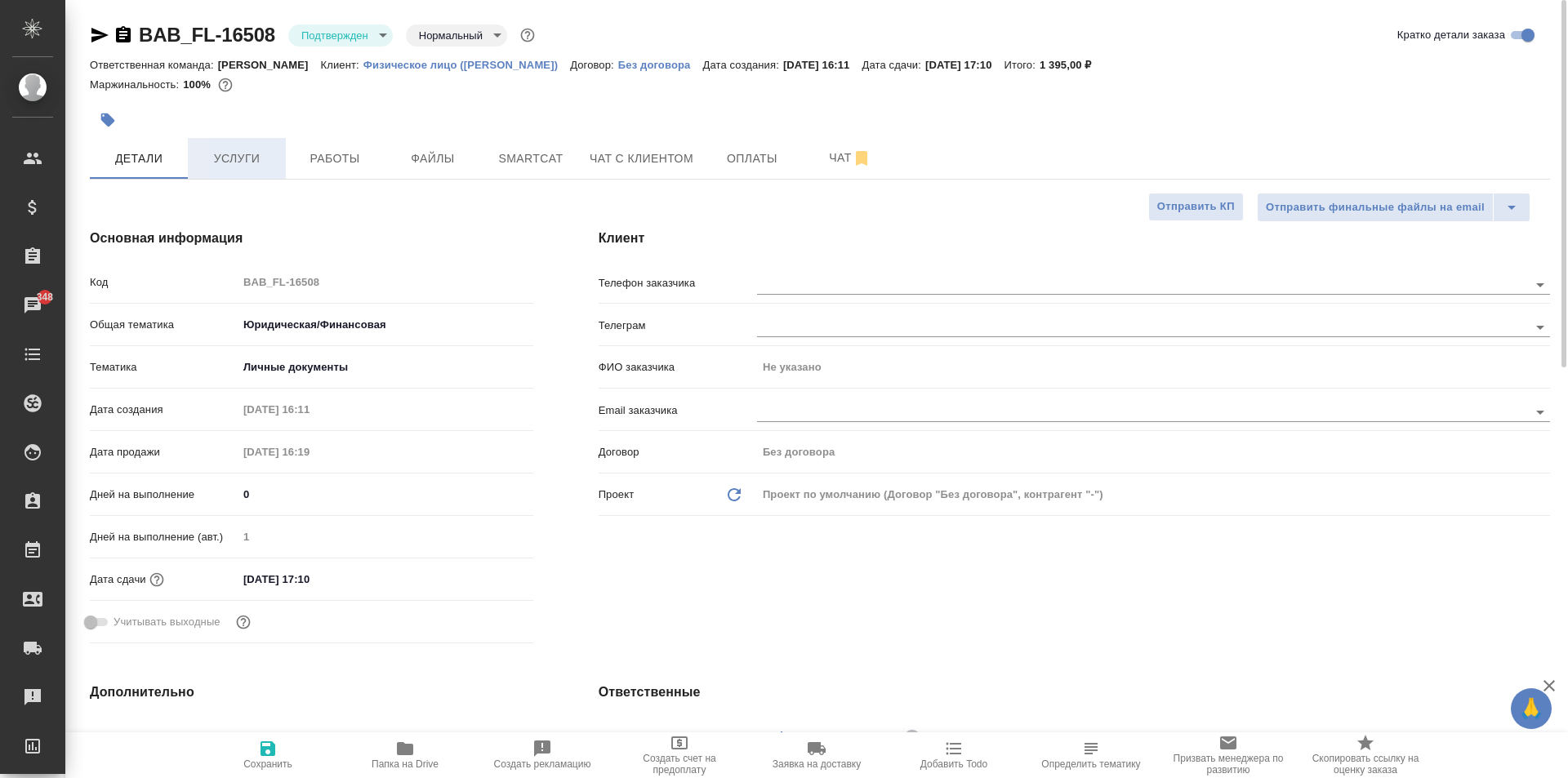
drag, startPoint x: 250, startPoint y: 156, endPoint x: 266, endPoint y: 166, distance: 18.9
click at [254, 162] on span "Услуги" at bounding box center [237, 158] width 78 height 20
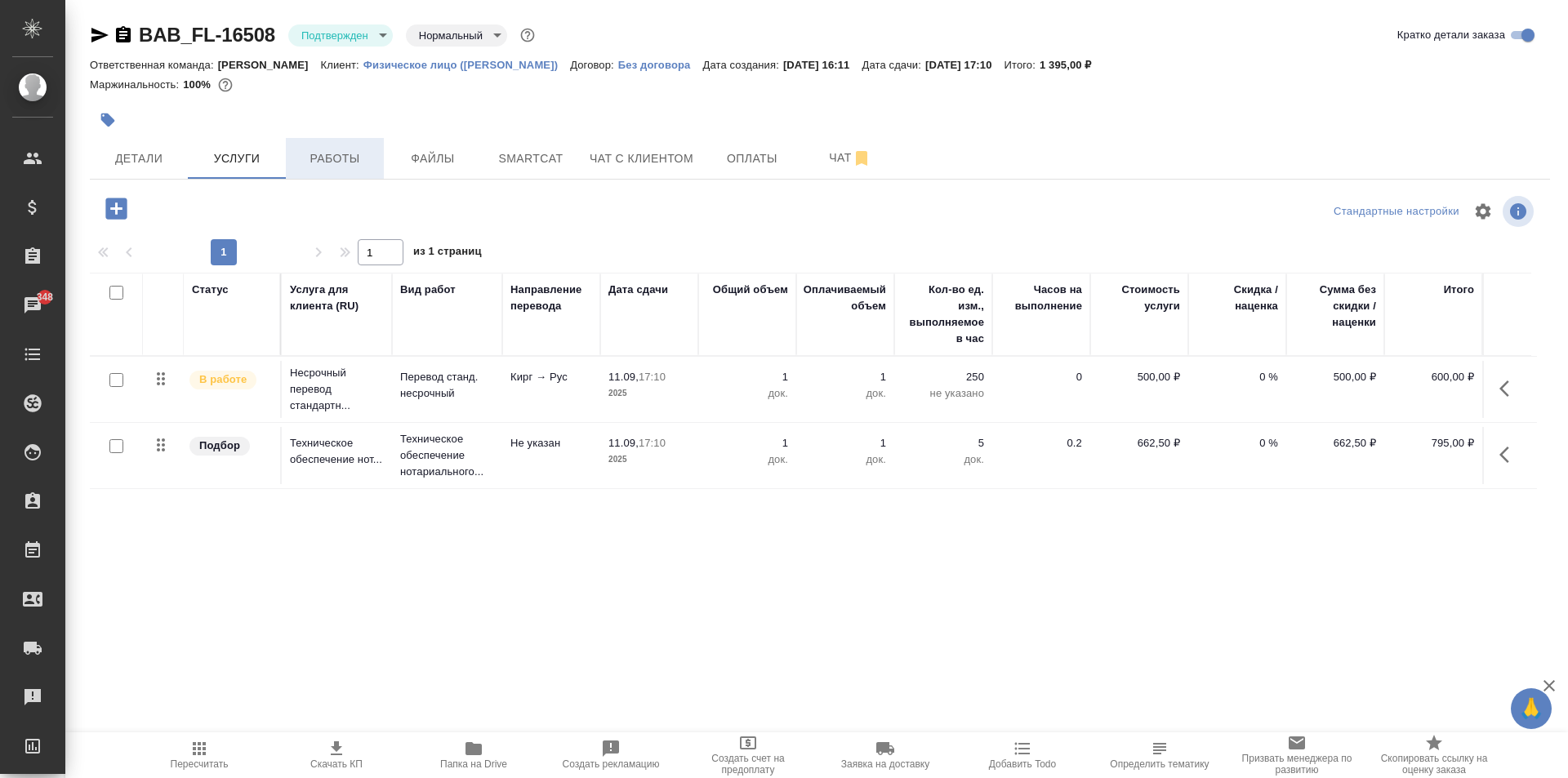
click at [327, 163] on span "Работы" at bounding box center [335, 158] width 78 height 20
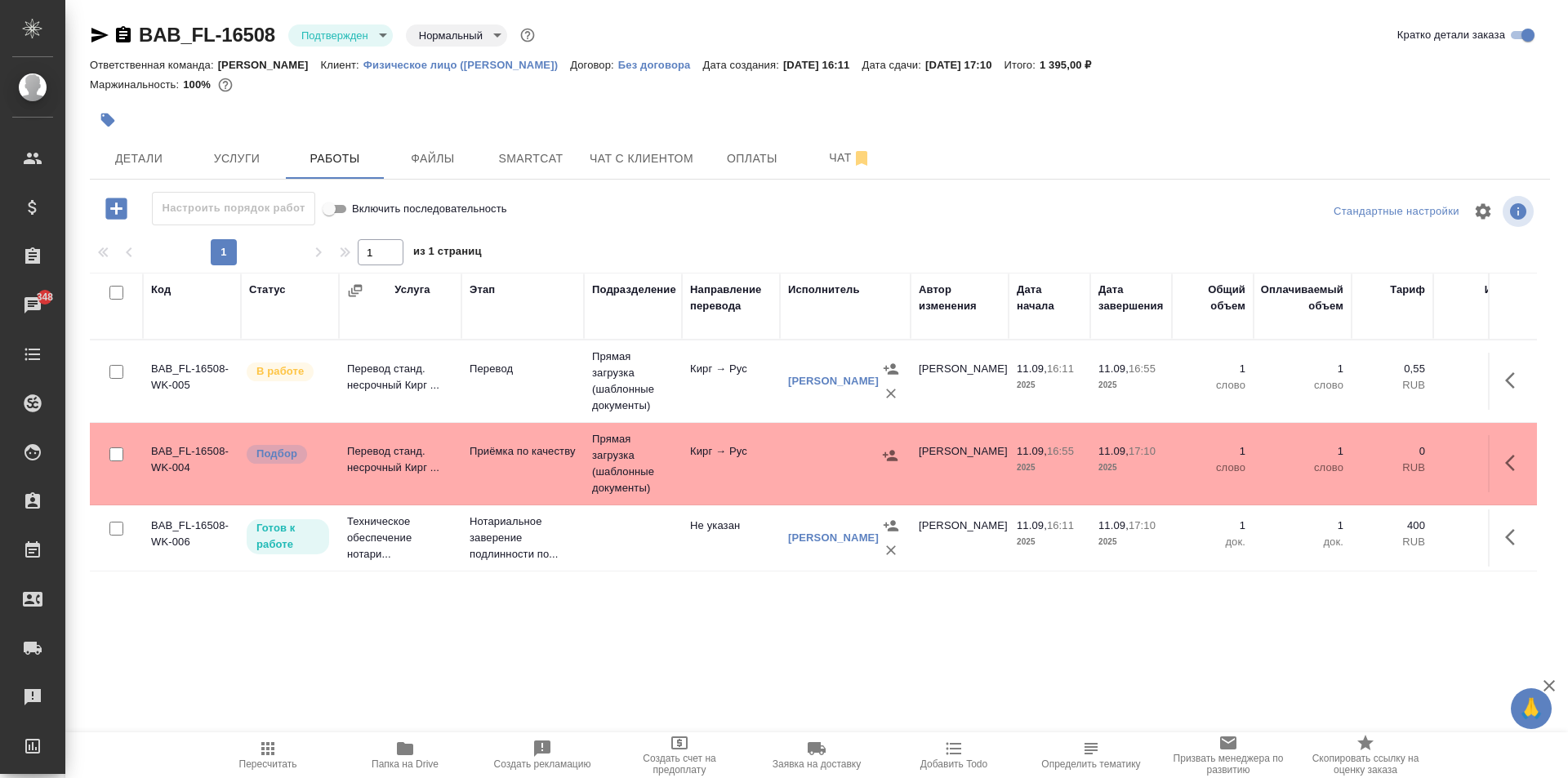
click at [330, 41] on body "🙏 .cls-1 fill:#fff; AWATERA Moskalets Alina Клиенты Спецификации Заказы 348 Чат…" at bounding box center [784, 389] width 1568 height 778
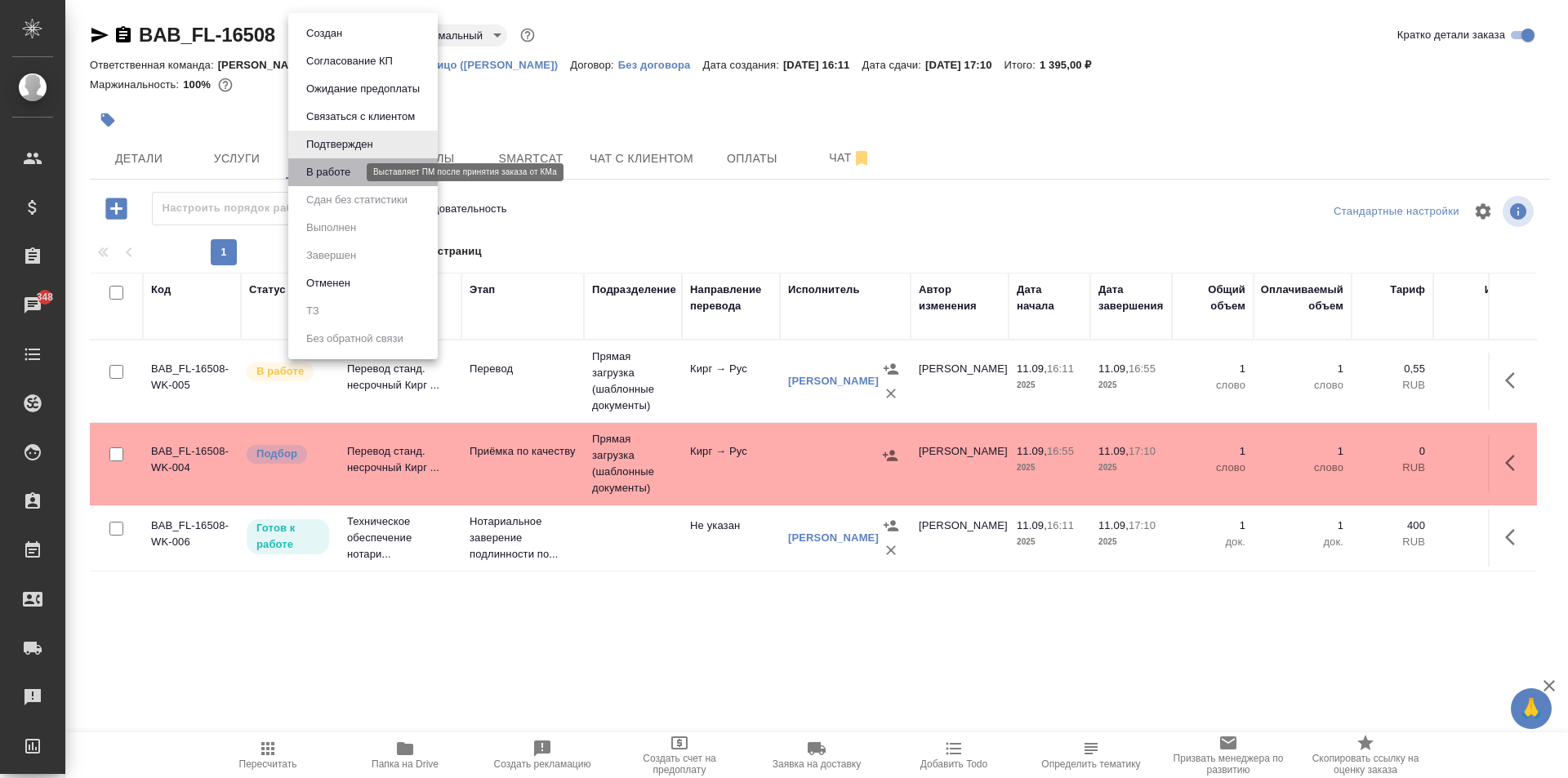
click at [334, 172] on button "В работе" at bounding box center [328, 172] width 54 height 18
